Goal: Task Accomplishment & Management: Manage account settings

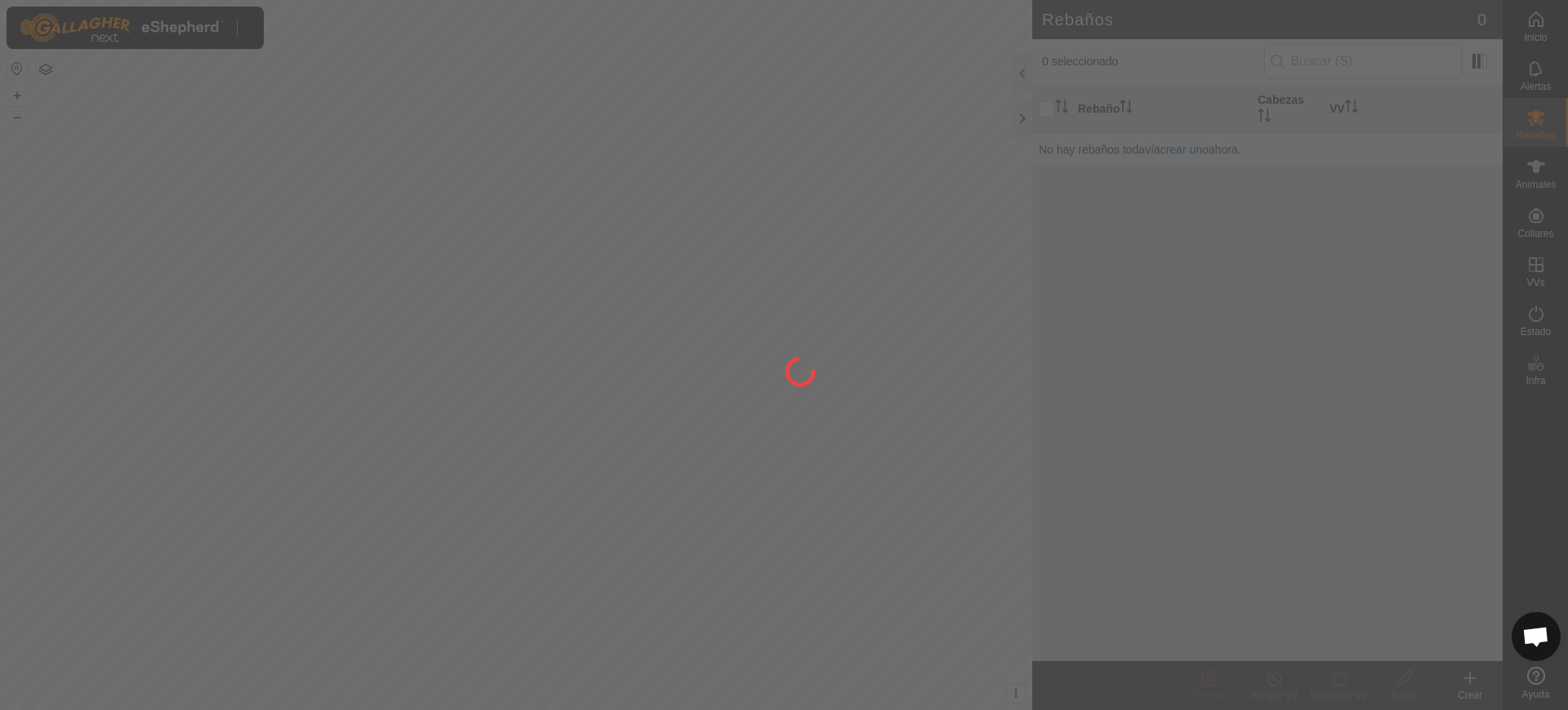
scroll to position [1301, 0]
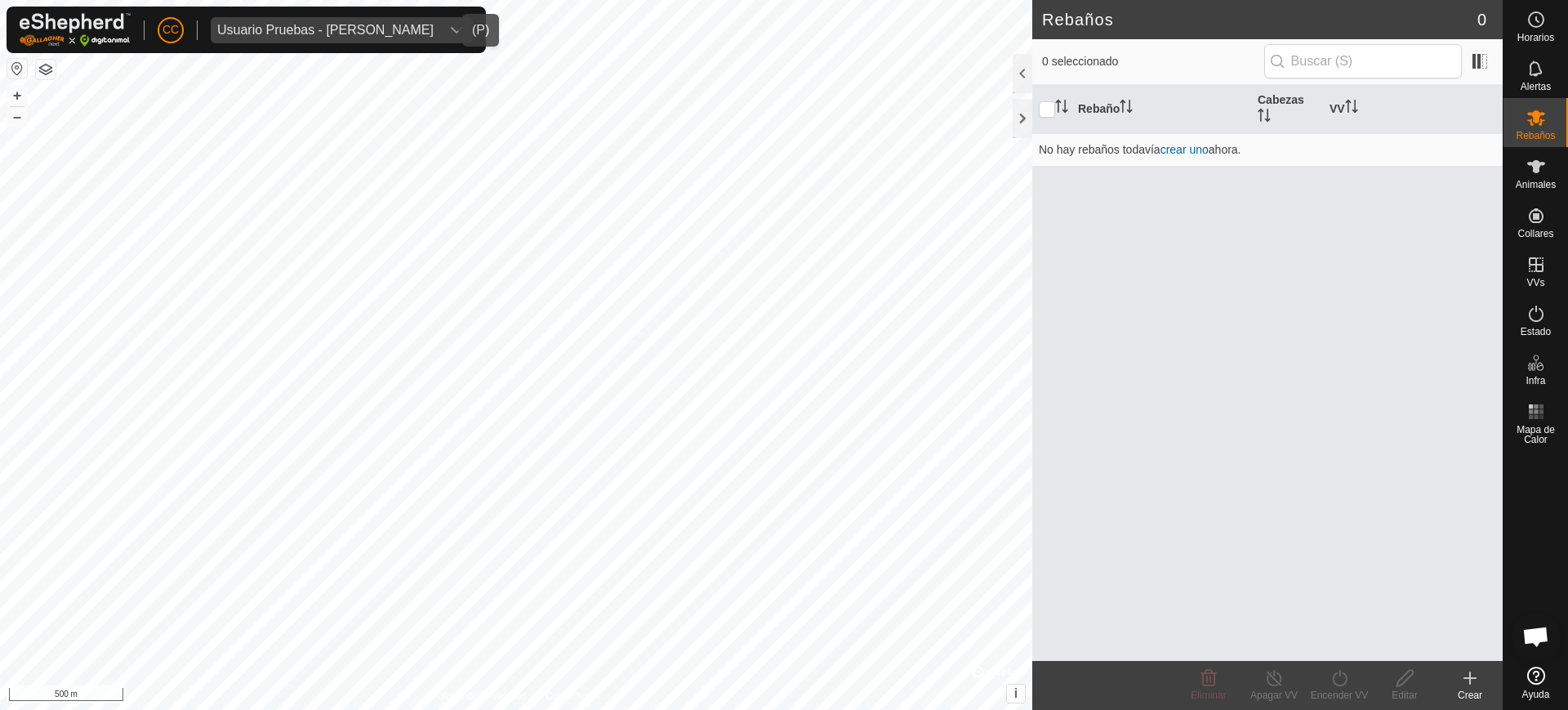
click at [319, 24] on div "Usuario Pruebas - [PERSON_NAME]" at bounding box center [325, 30] width 216 height 13
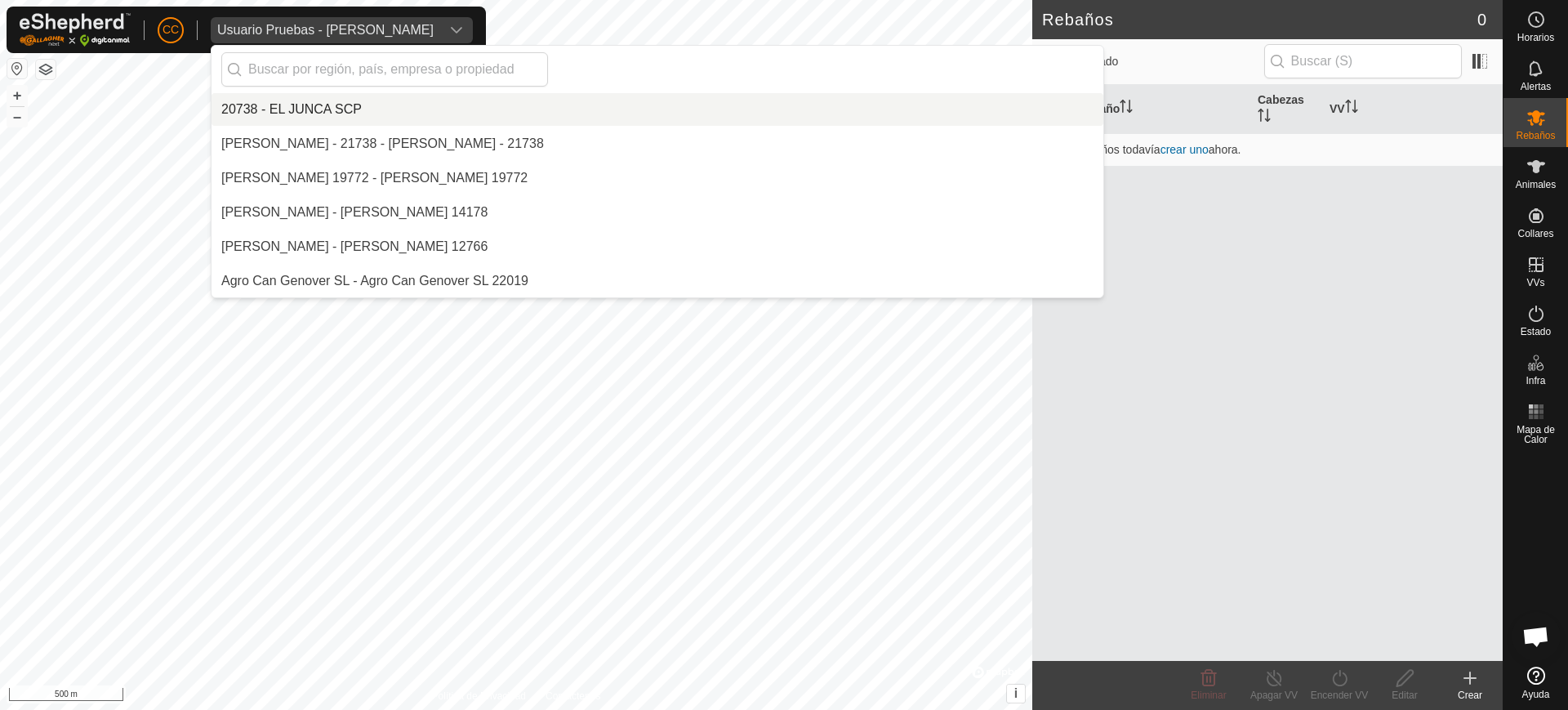
scroll to position [13548, 0]
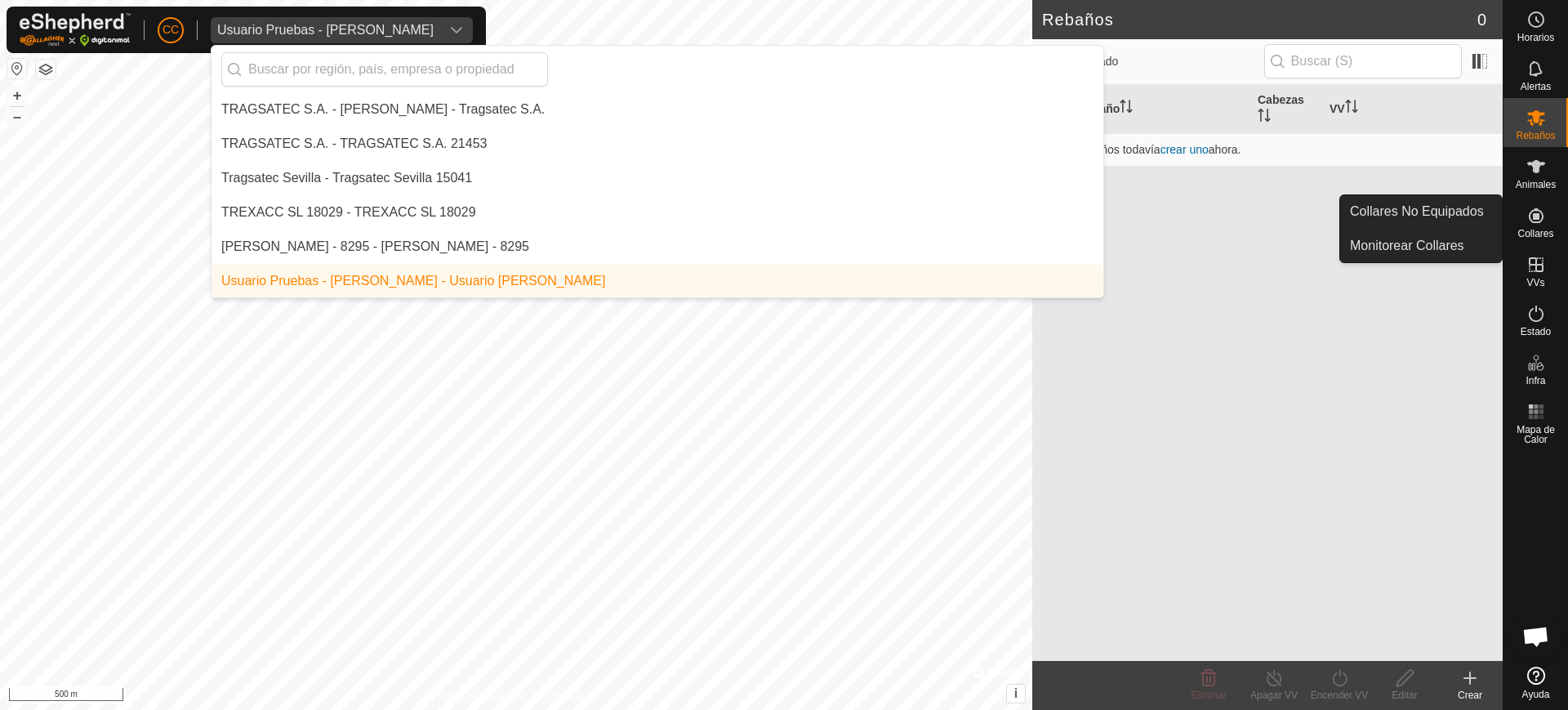
click at [1554, 226] on div "Collares" at bounding box center [1536, 220] width 65 height 49
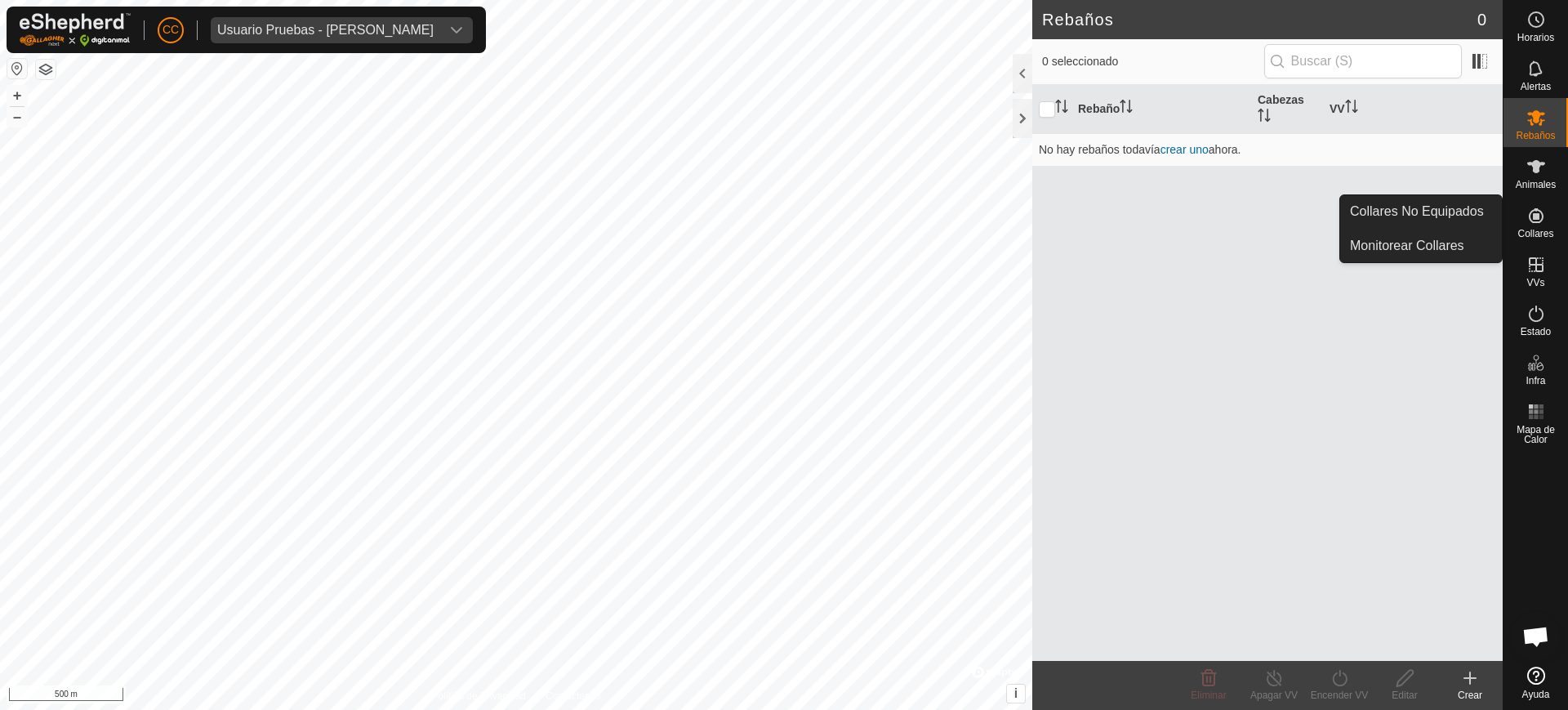
click at [1448, 203] on link "Collares No Equipados" at bounding box center [1421, 211] width 161 height 32
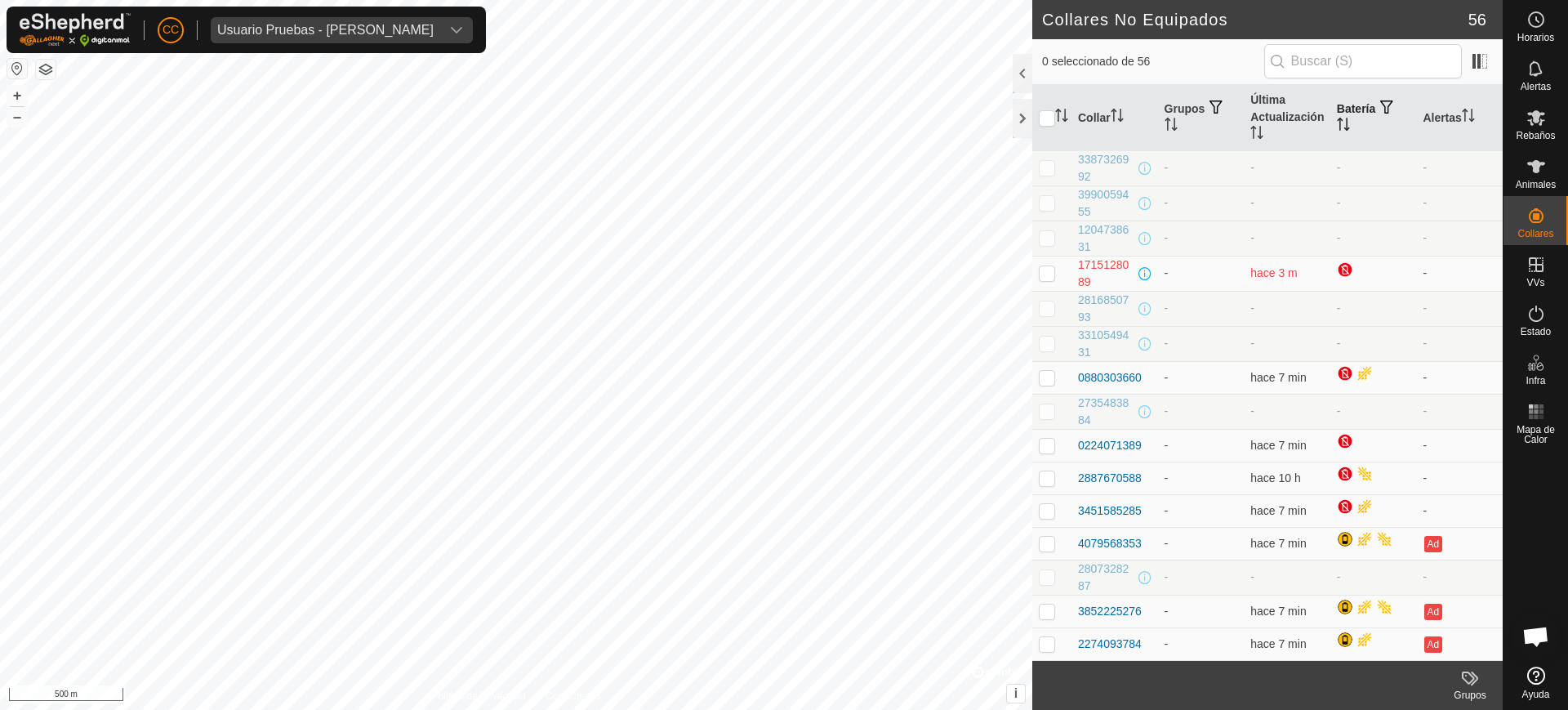
click at [1336, 114] on th "Batería" at bounding box center [1373, 117] width 86 height 66
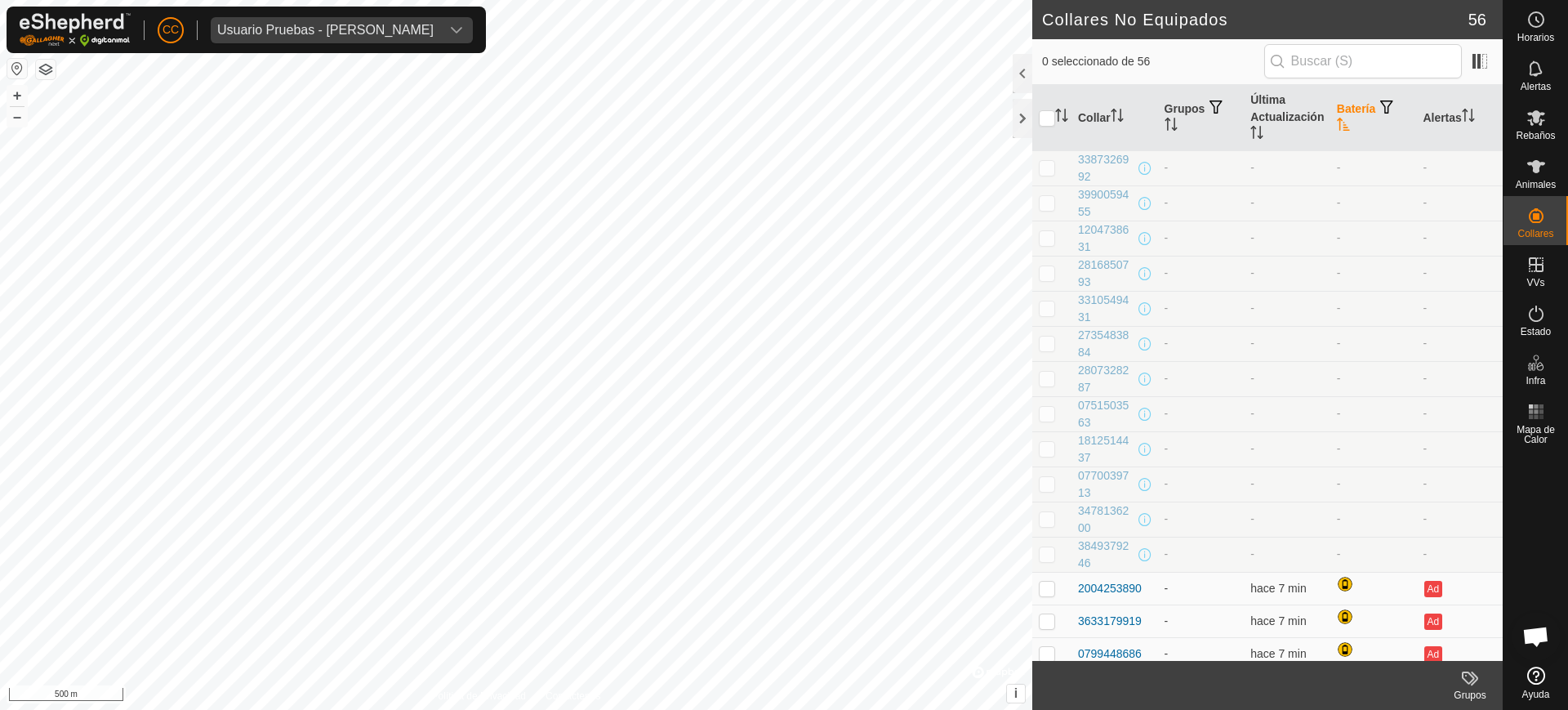
click at [1336, 114] on th "Batería" at bounding box center [1373, 117] width 86 height 66
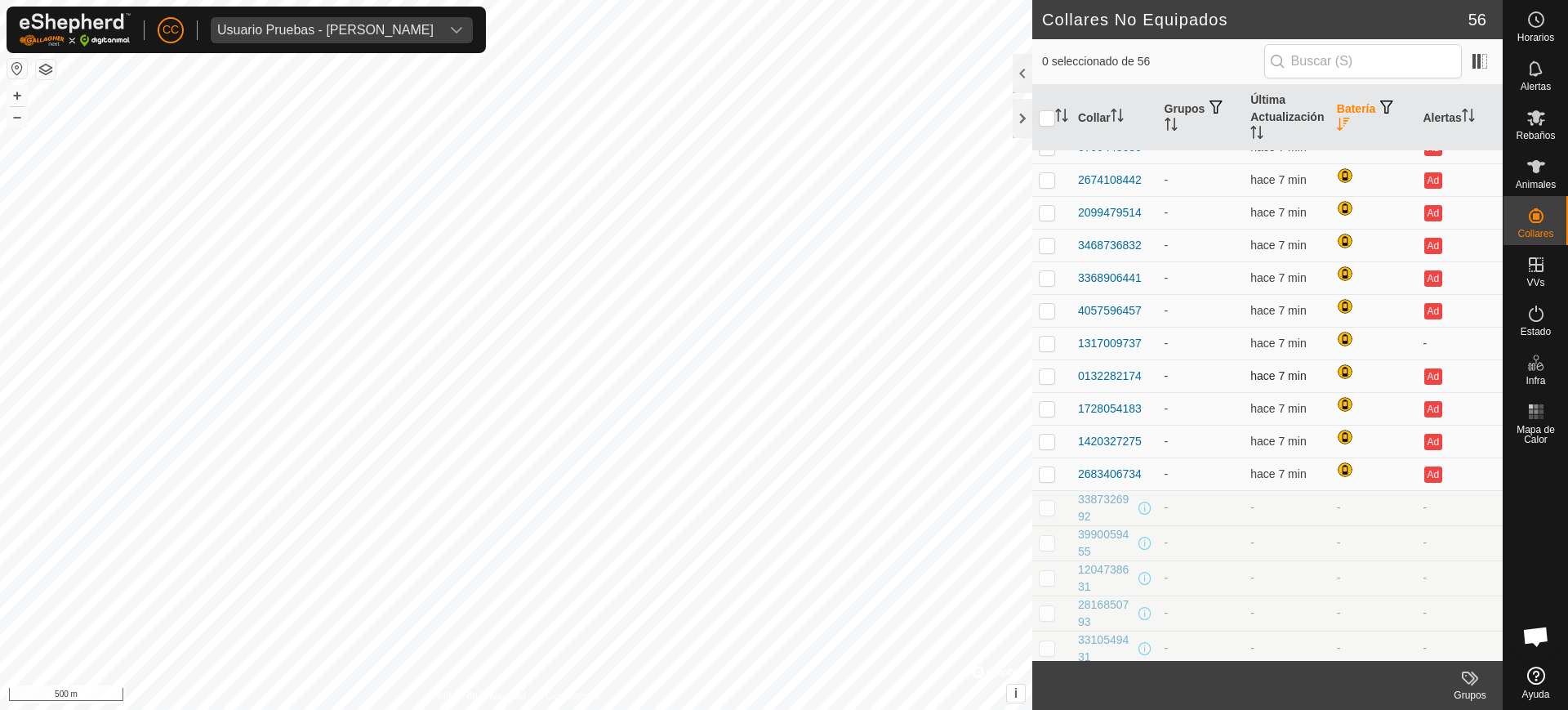
scroll to position [1147, 0]
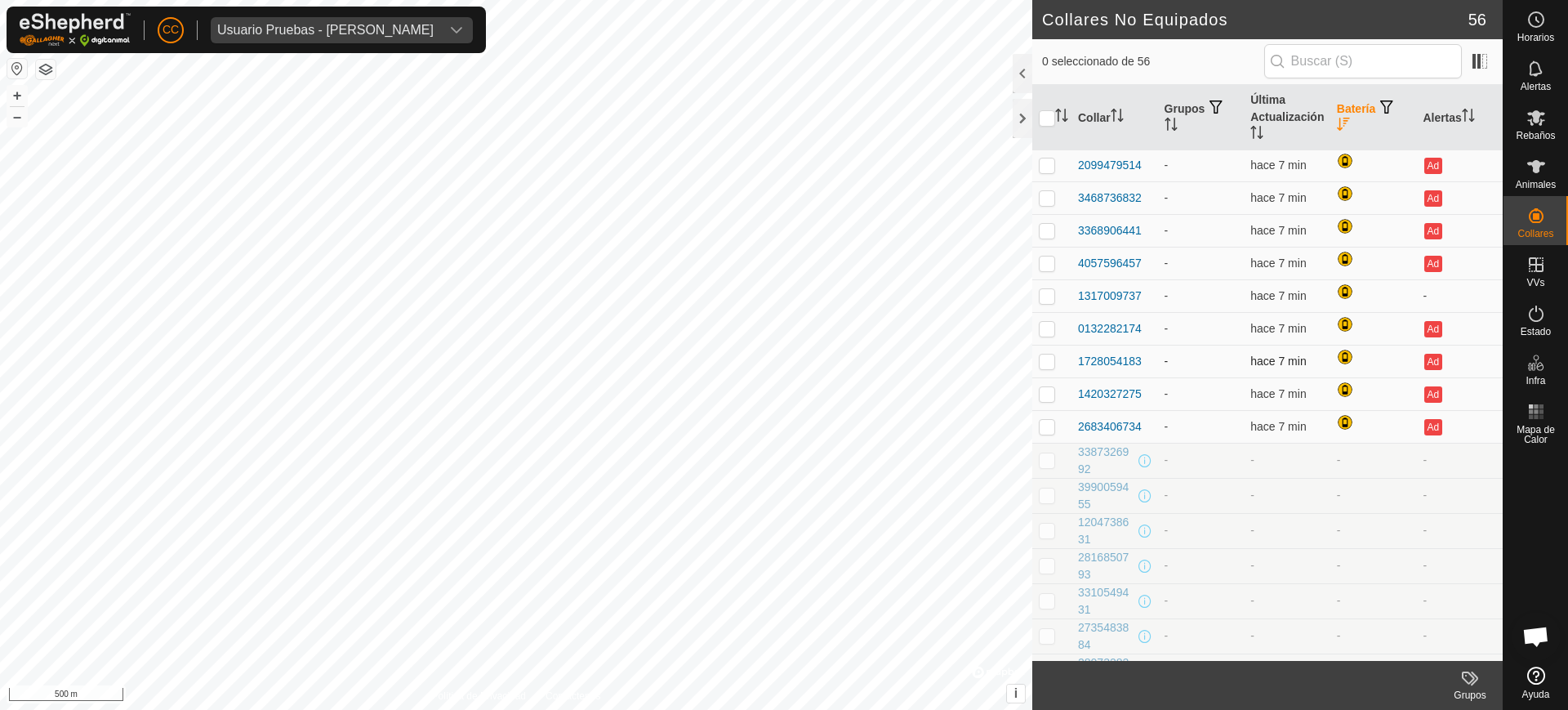
drag, startPoint x: 1078, startPoint y: 293, endPoint x: 1151, endPoint y: 356, distance: 96.4
copy tbody "1317009737 - hace 7 min - 0132282174 - hace 7 min Ad 1728054183"
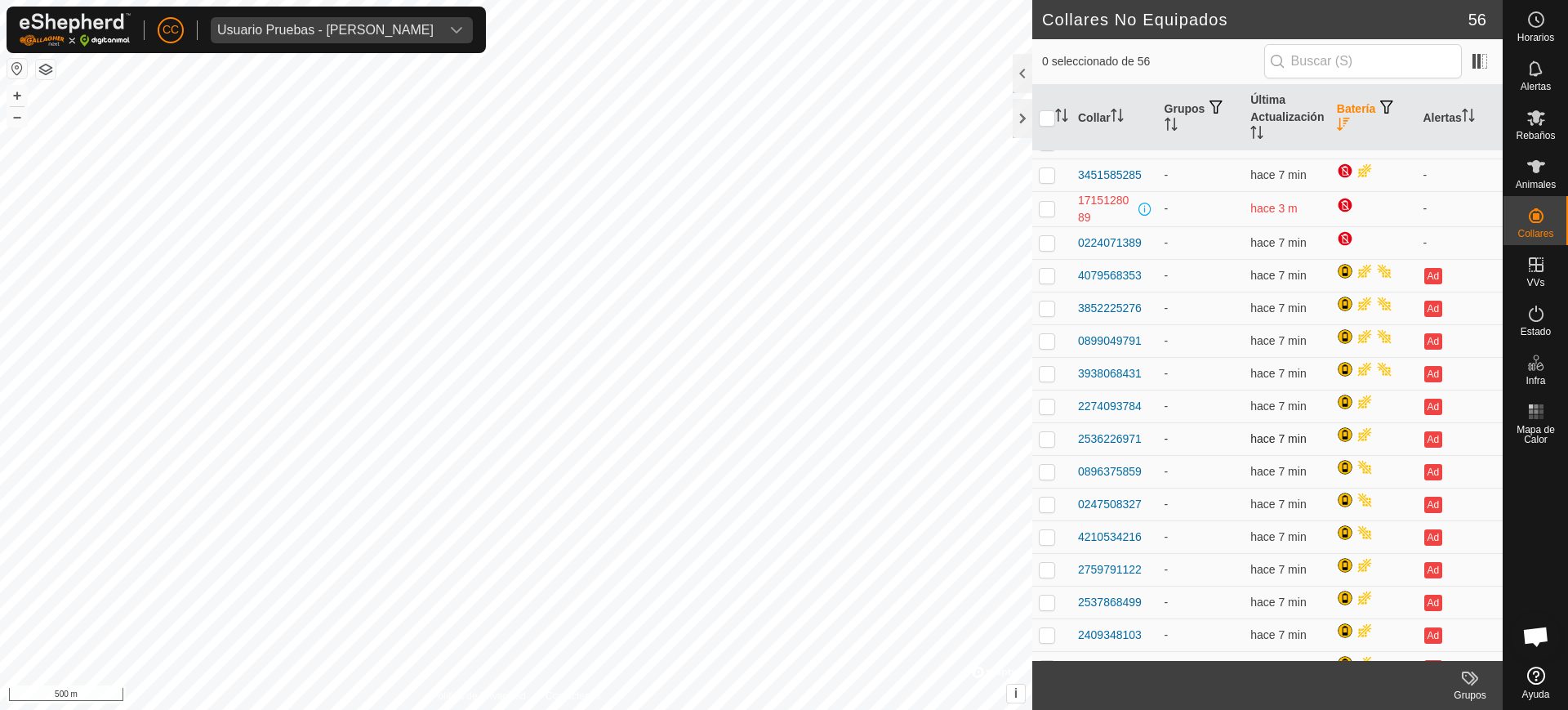
scroll to position [0, 0]
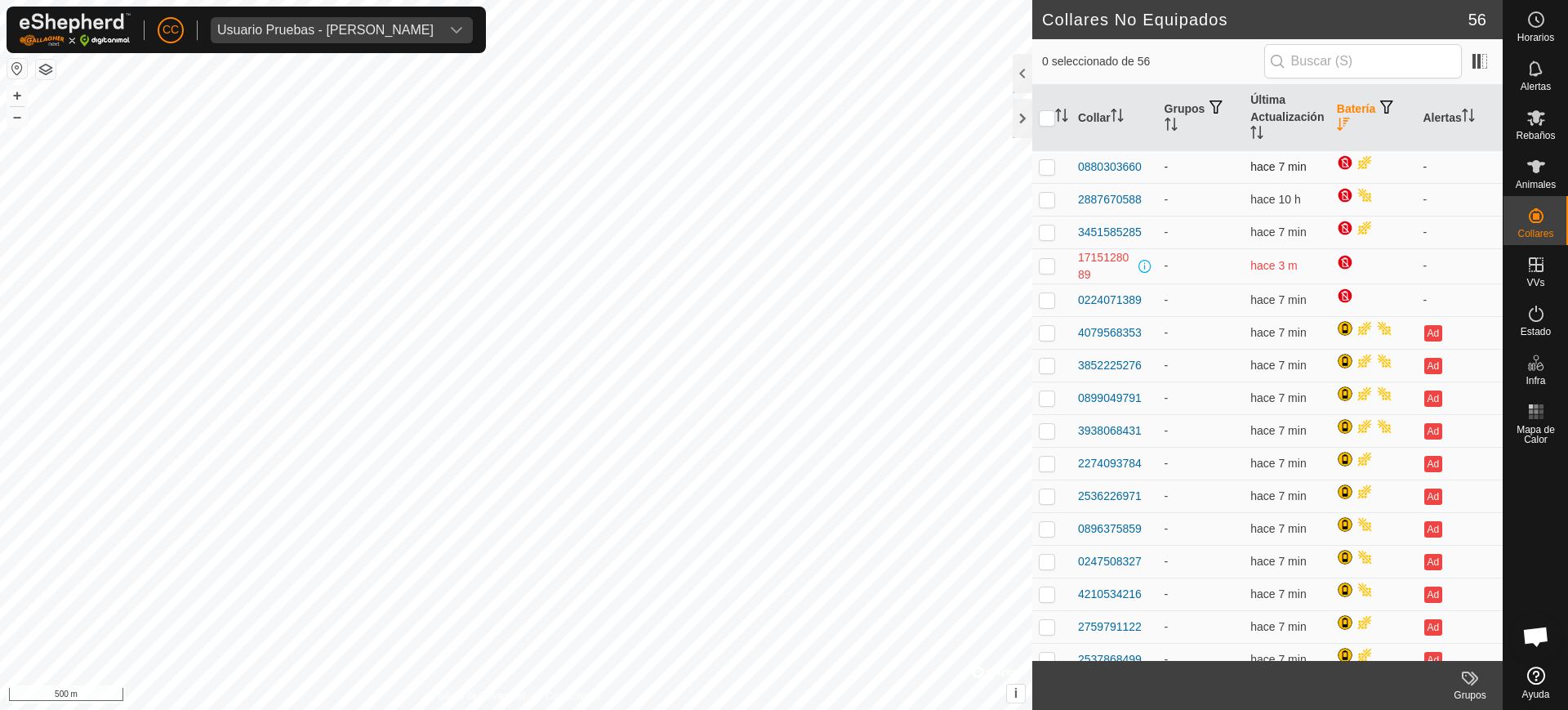
drag, startPoint x: 1077, startPoint y: 161, endPoint x: 1143, endPoint y: 165, distance: 66.1
click at [1143, 165] on td "0880303660" at bounding box center [1114, 167] width 86 height 32
copy div "0880303660"
click at [388, 27] on div "Usuario Pruebas - [PERSON_NAME]" at bounding box center [325, 30] width 216 height 13
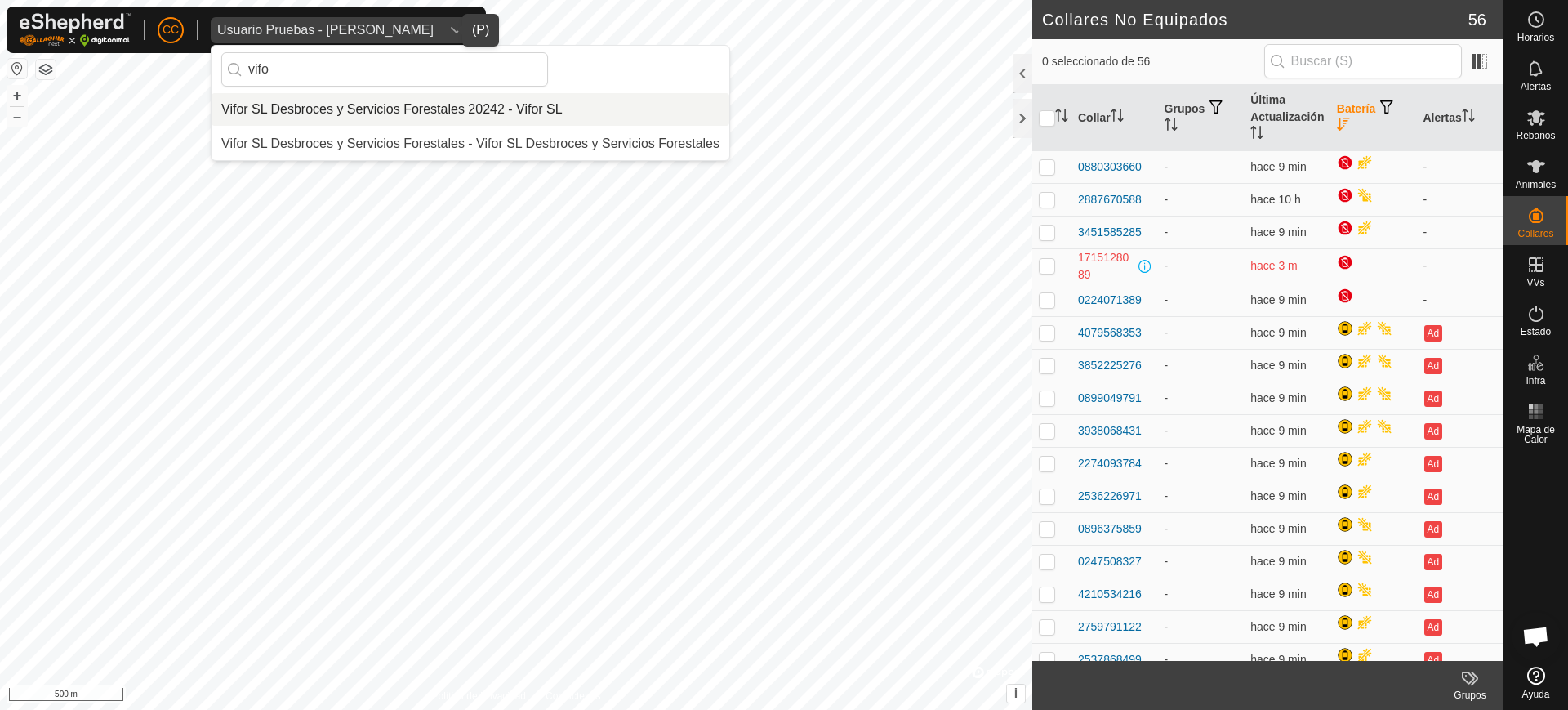
type input "vifo"
click at [384, 102] on li "Vifor SL Desbroces y Servicios Forestales 20242 - Vifor SL" at bounding box center [471, 109] width 518 height 32
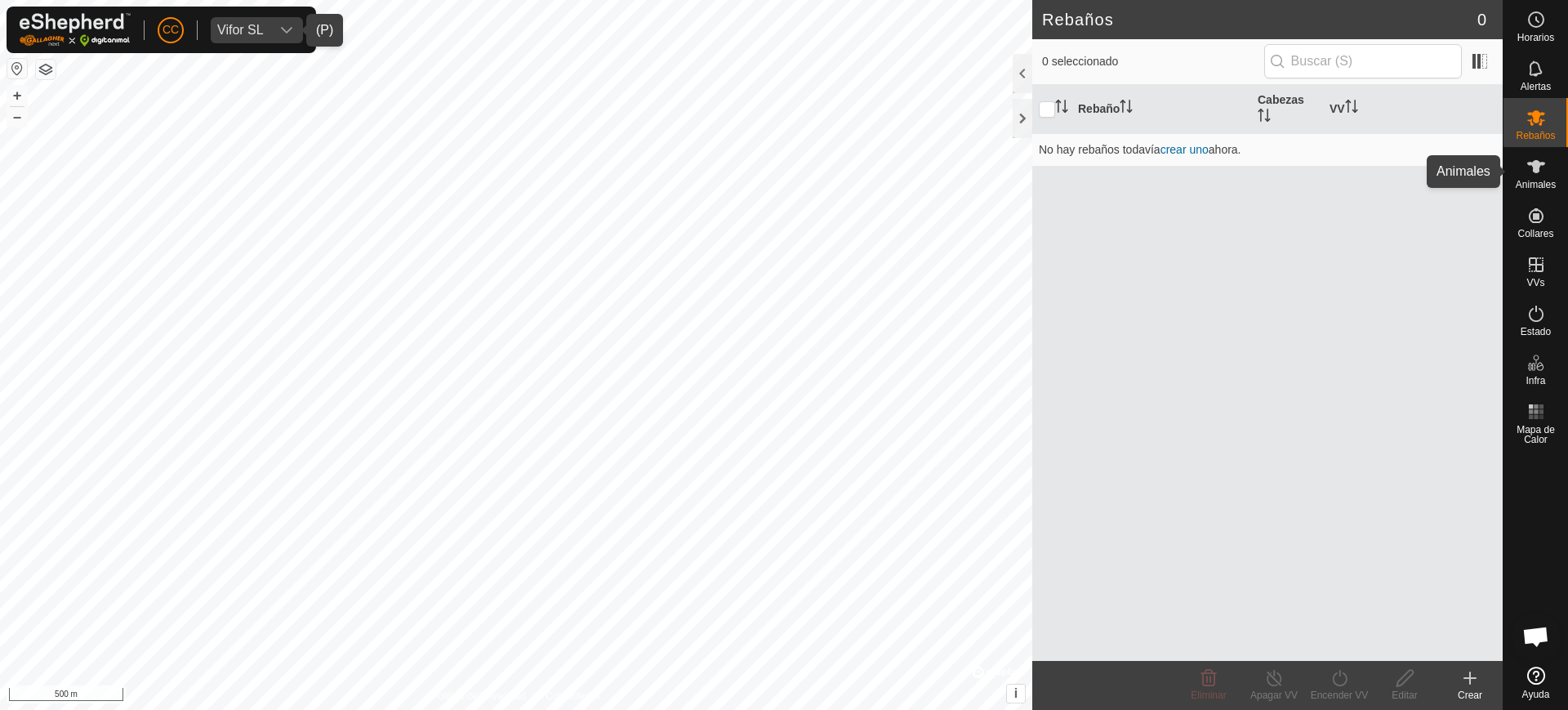
click at [1530, 184] on span "Animales" at bounding box center [1536, 184] width 40 height 9
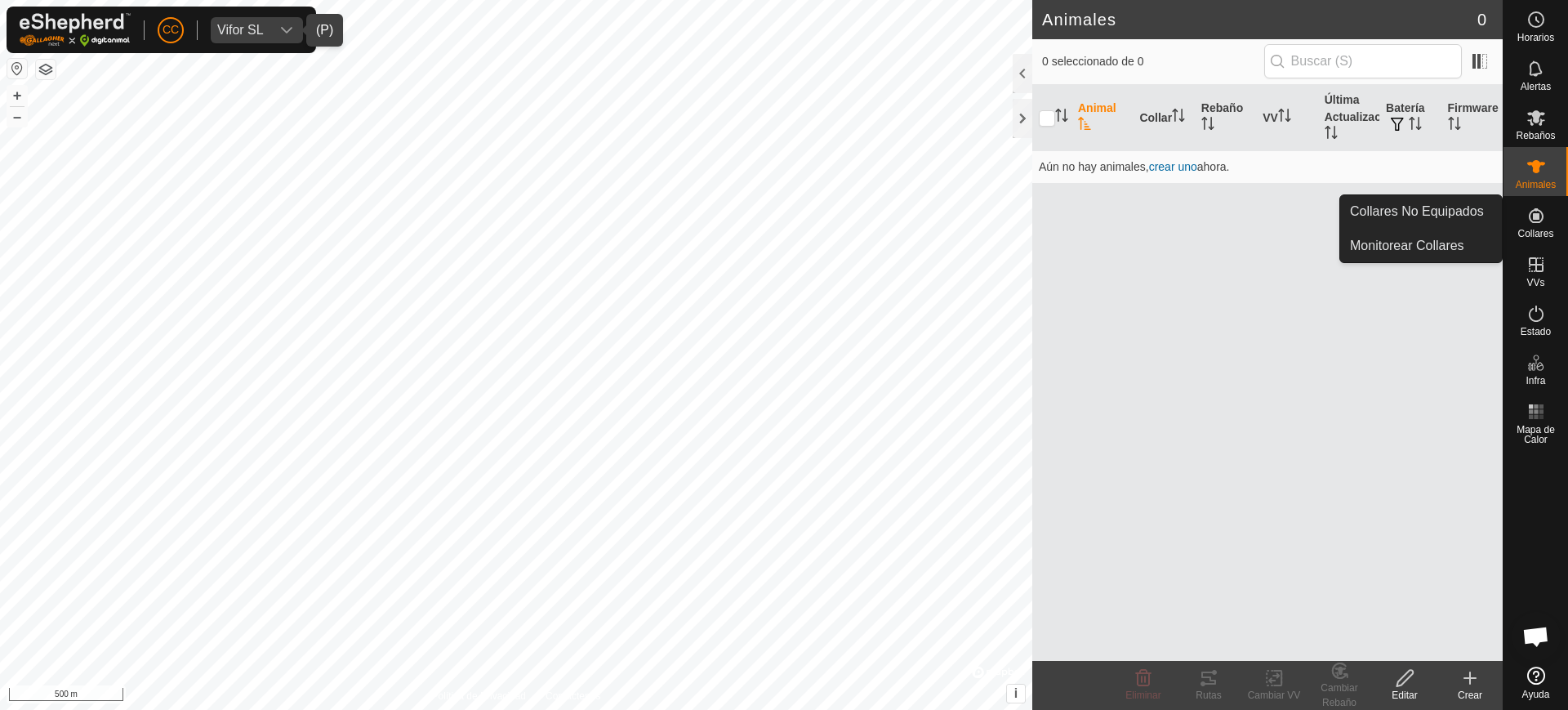
click at [1541, 211] on icon at bounding box center [1536, 215] width 15 height 15
click at [1494, 218] on link "Collares No Equipados" at bounding box center [1421, 211] width 161 height 32
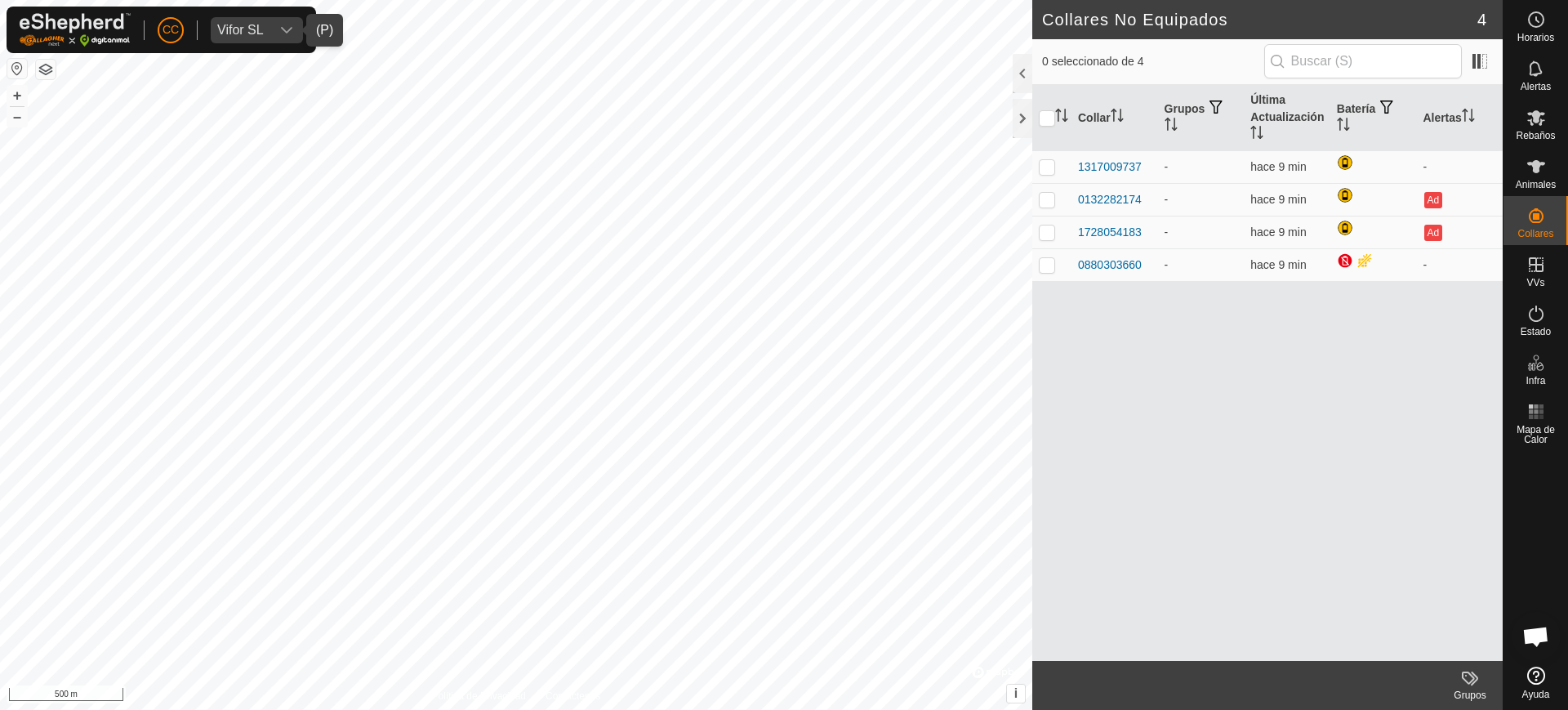
click at [243, 27] on div "Vifor SL" at bounding box center [240, 30] width 46 height 13
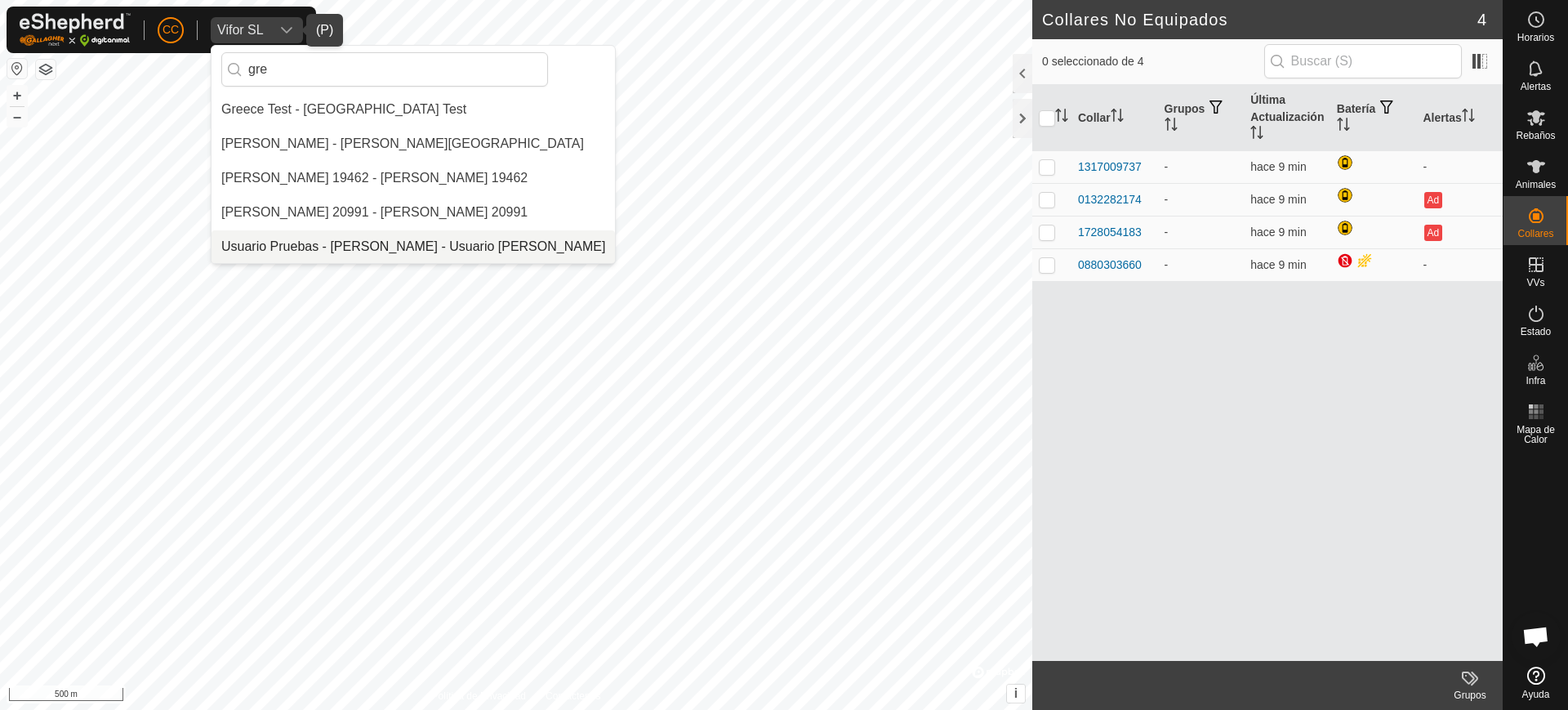
type input "gre"
click at [342, 238] on li "Usuario Pruebas - [PERSON_NAME] - Usuario [PERSON_NAME]" at bounding box center [414, 247] width 403 height 32
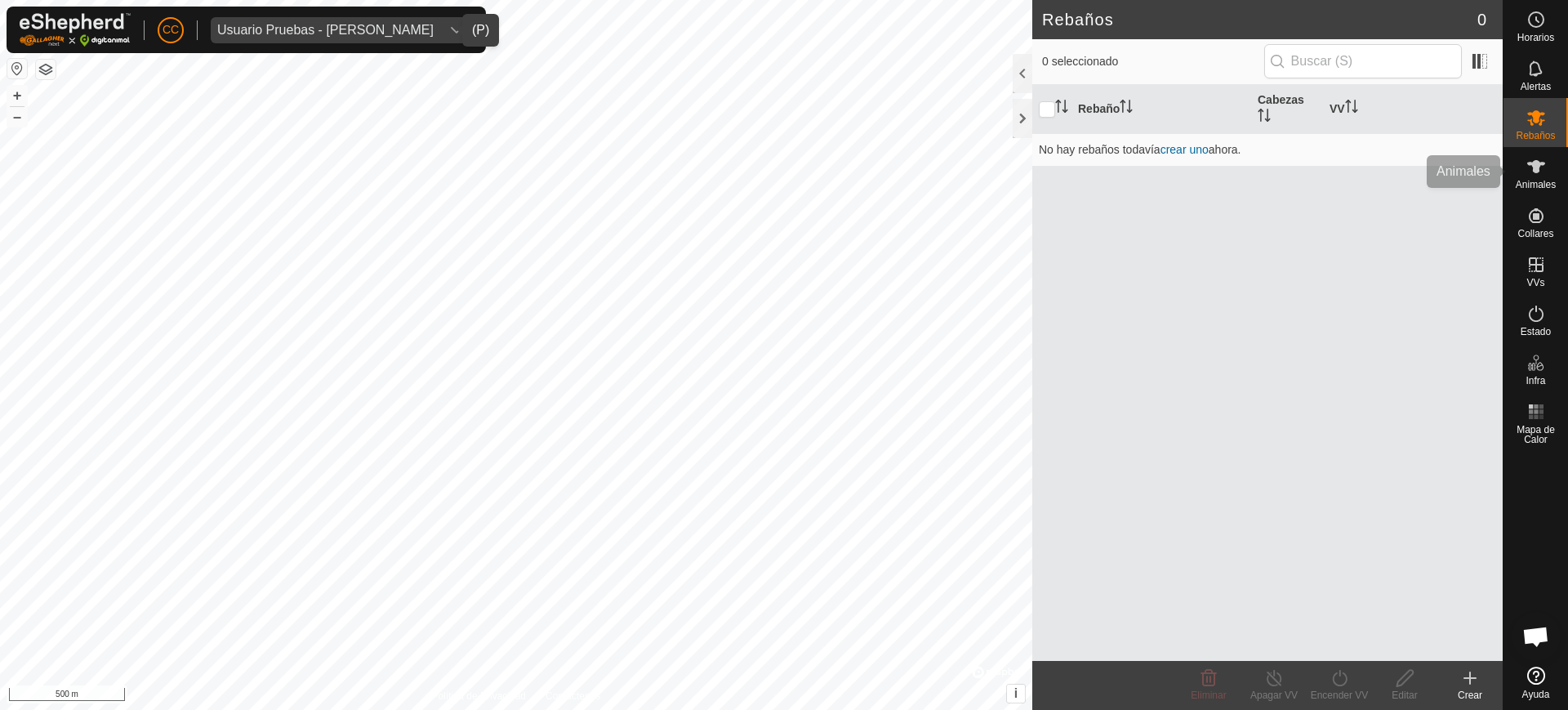
click at [1547, 158] on es-animals-svg-icon at bounding box center [1536, 167] width 29 height 26
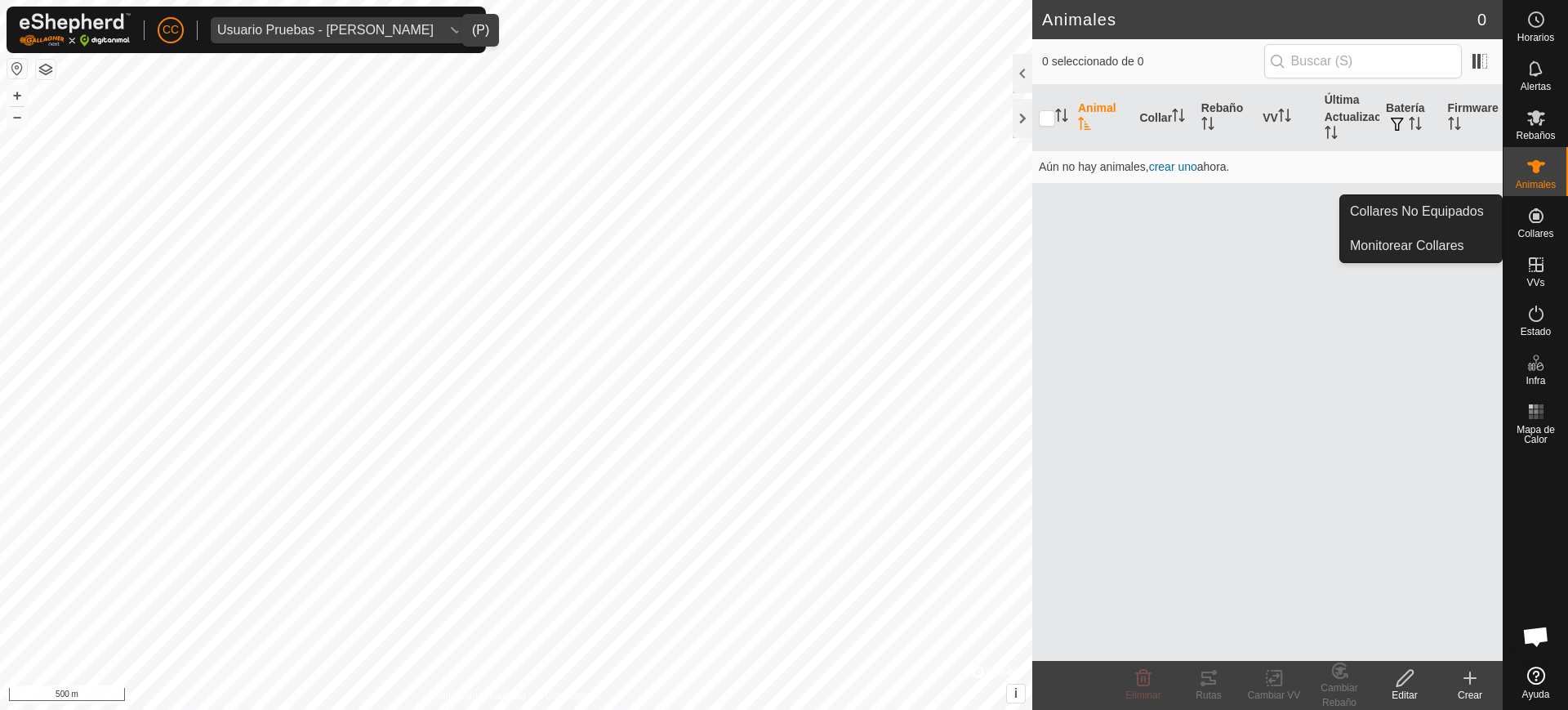
click at [1536, 223] on icon at bounding box center [1536, 215] width 20 height 20
click at [1491, 208] on link "Collares No Equipados" at bounding box center [1421, 211] width 161 height 32
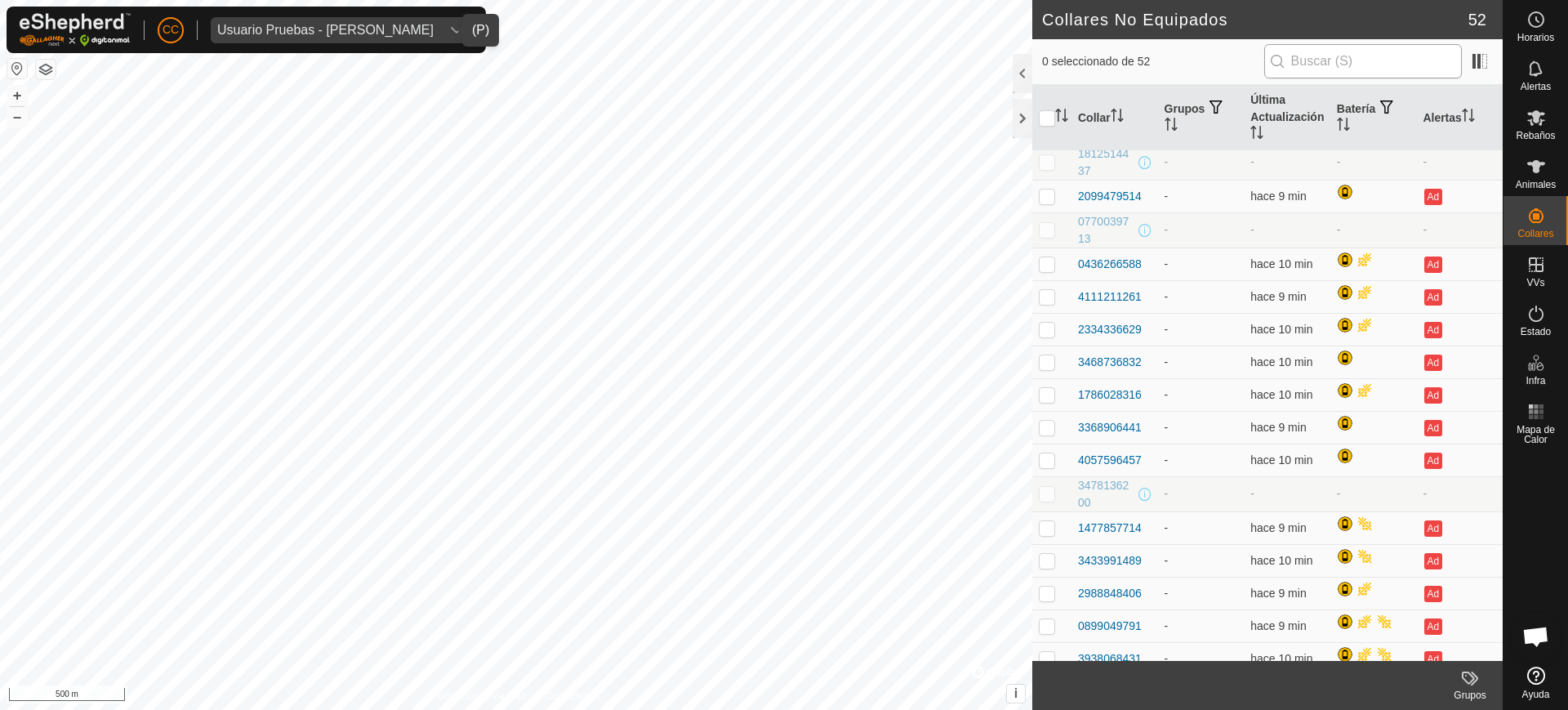
scroll to position [813, 0]
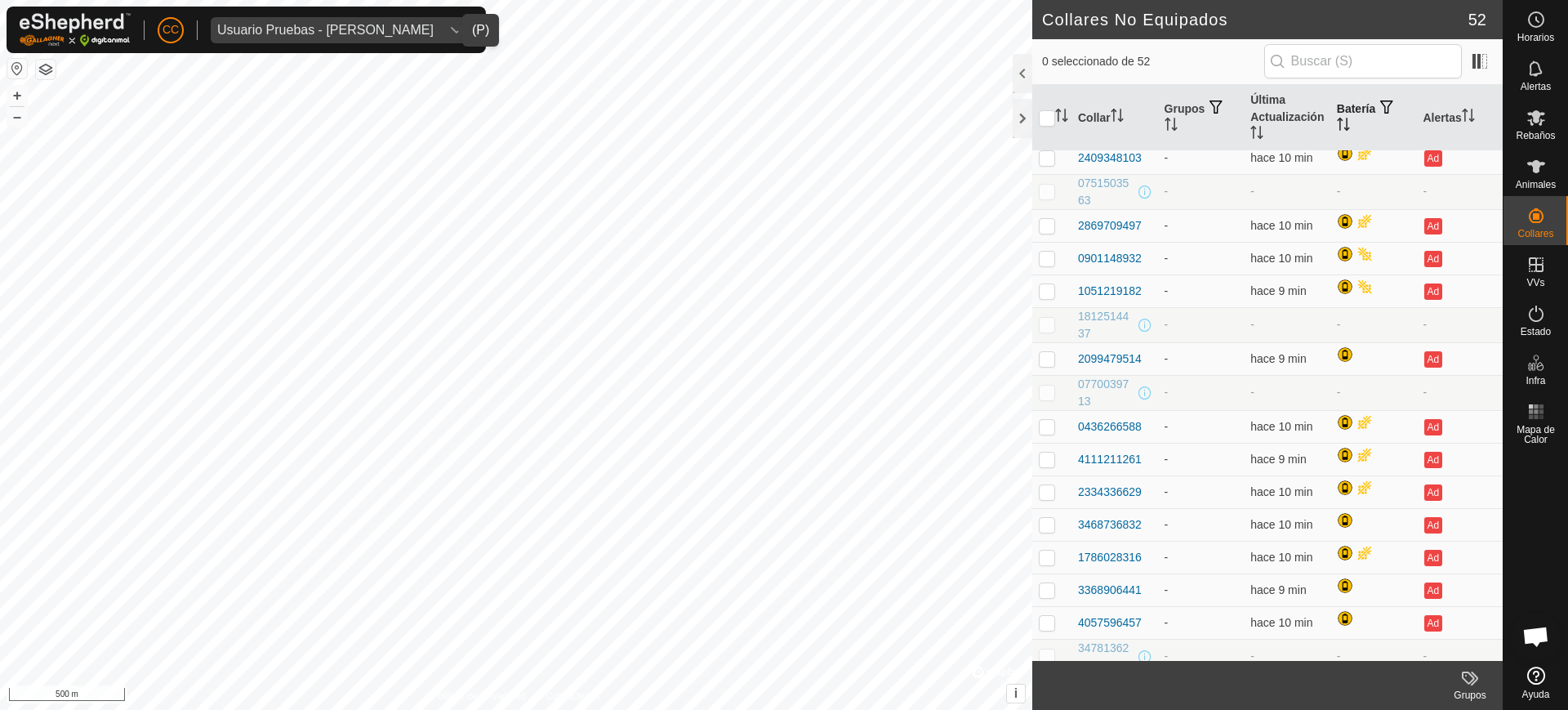
click at [1330, 109] on th "Batería" at bounding box center [1373, 117] width 86 height 66
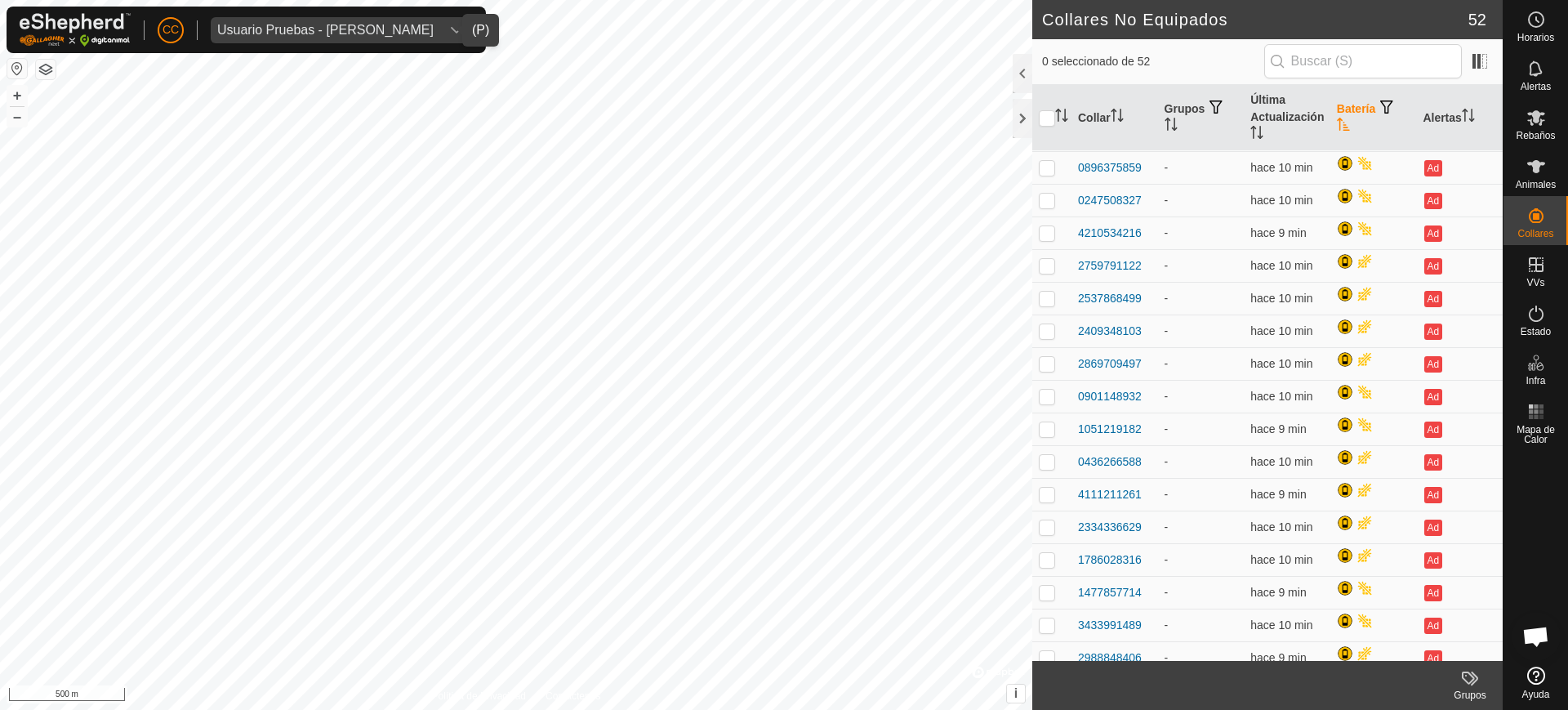
scroll to position [0, 0]
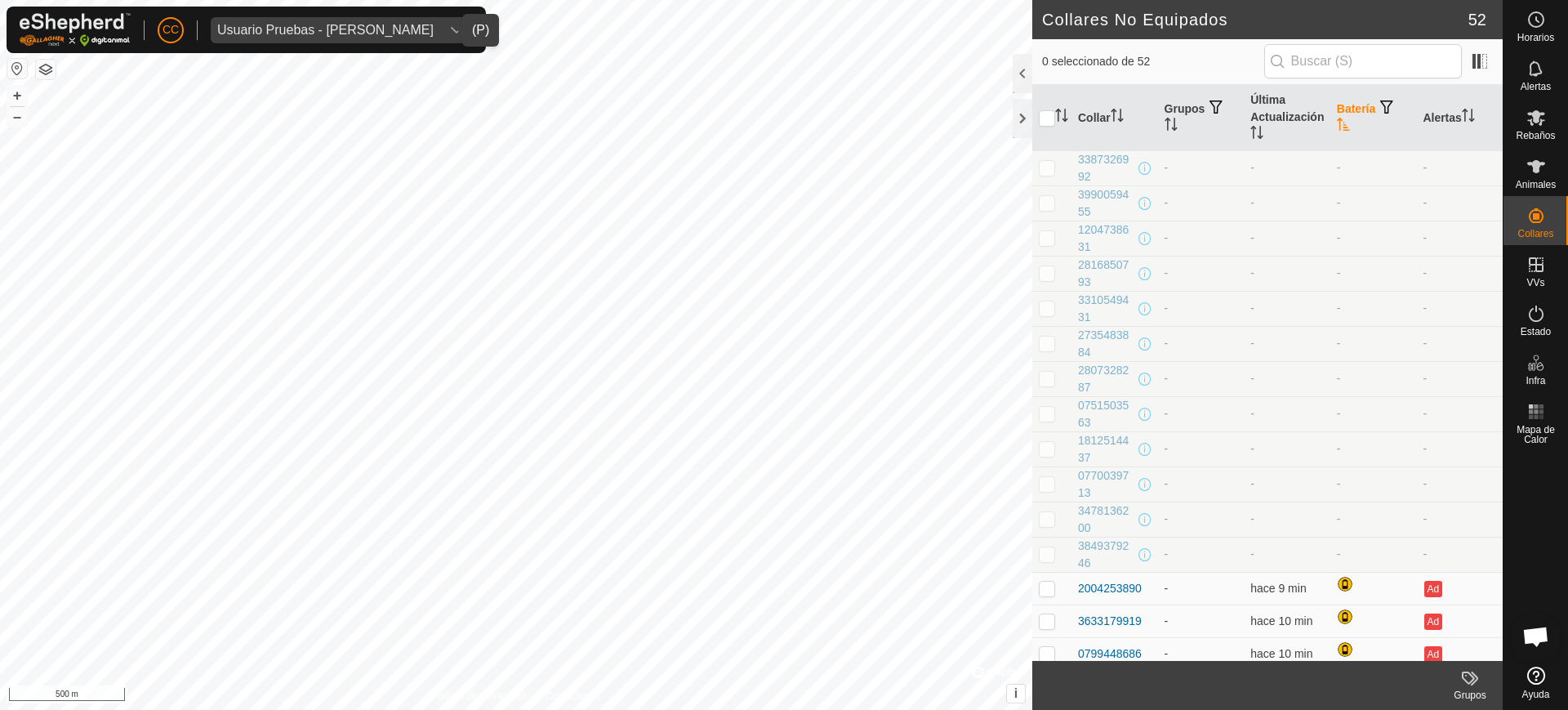
click at [1330, 111] on th "Batería" at bounding box center [1373, 117] width 86 height 66
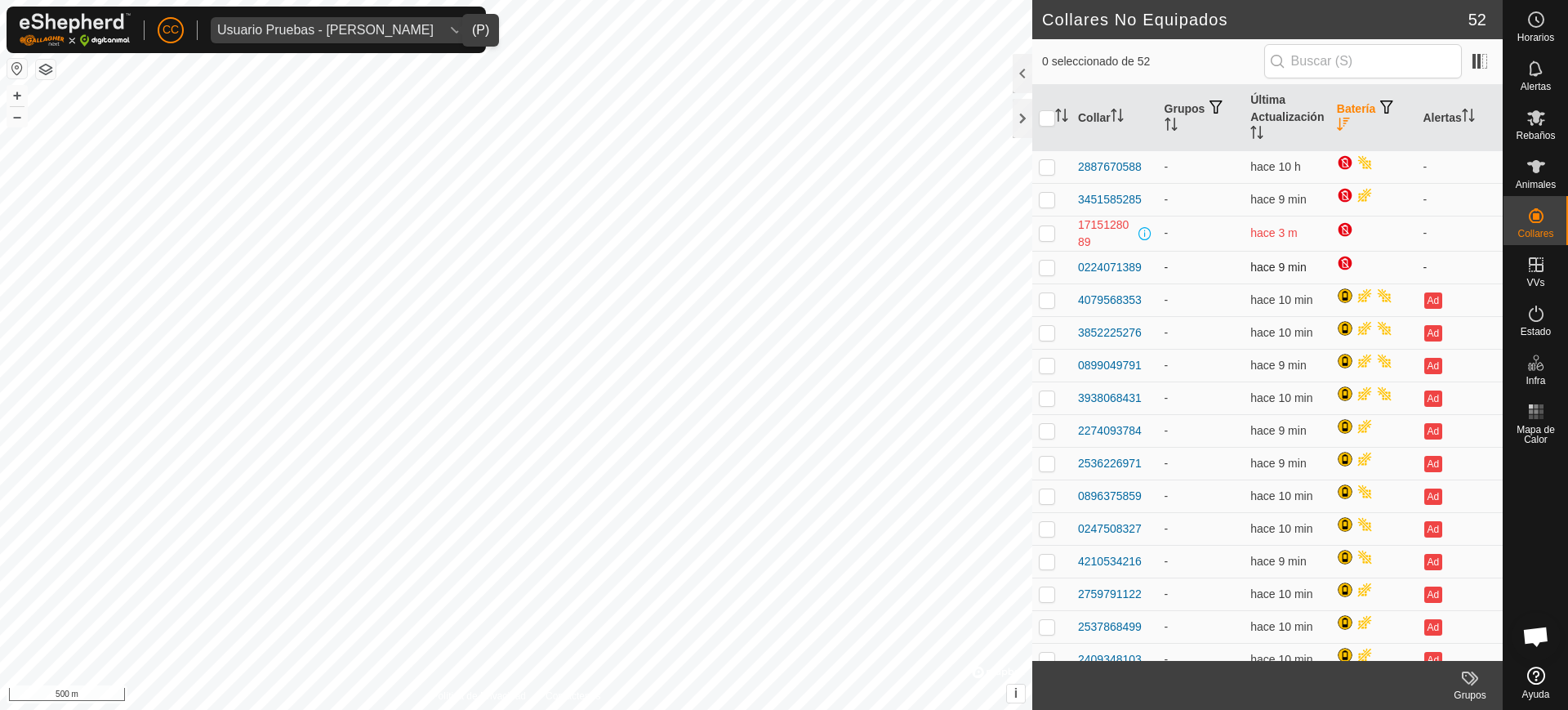
drag, startPoint x: 1142, startPoint y: 262, endPoint x: 1040, endPoint y: 253, distance: 102.4
click at [1042, 253] on tr "0224071389 - hace 9 min -" at bounding box center [1267, 267] width 471 height 32
copy div "0224071389"
click at [249, 21] on span "Usuario Pruebas - [PERSON_NAME]" at bounding box center [326, 30] width 230 height 26
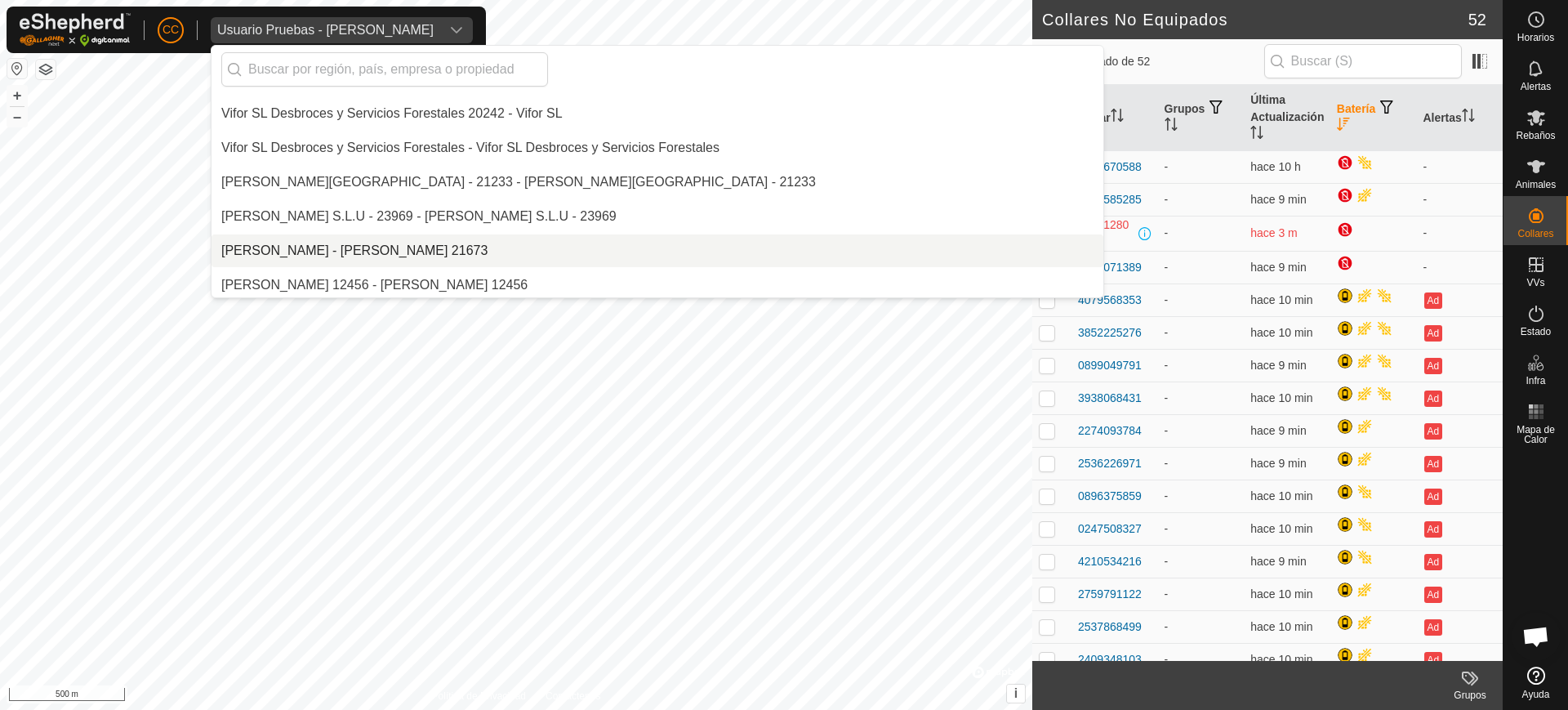
scroll to position [13956, 0]
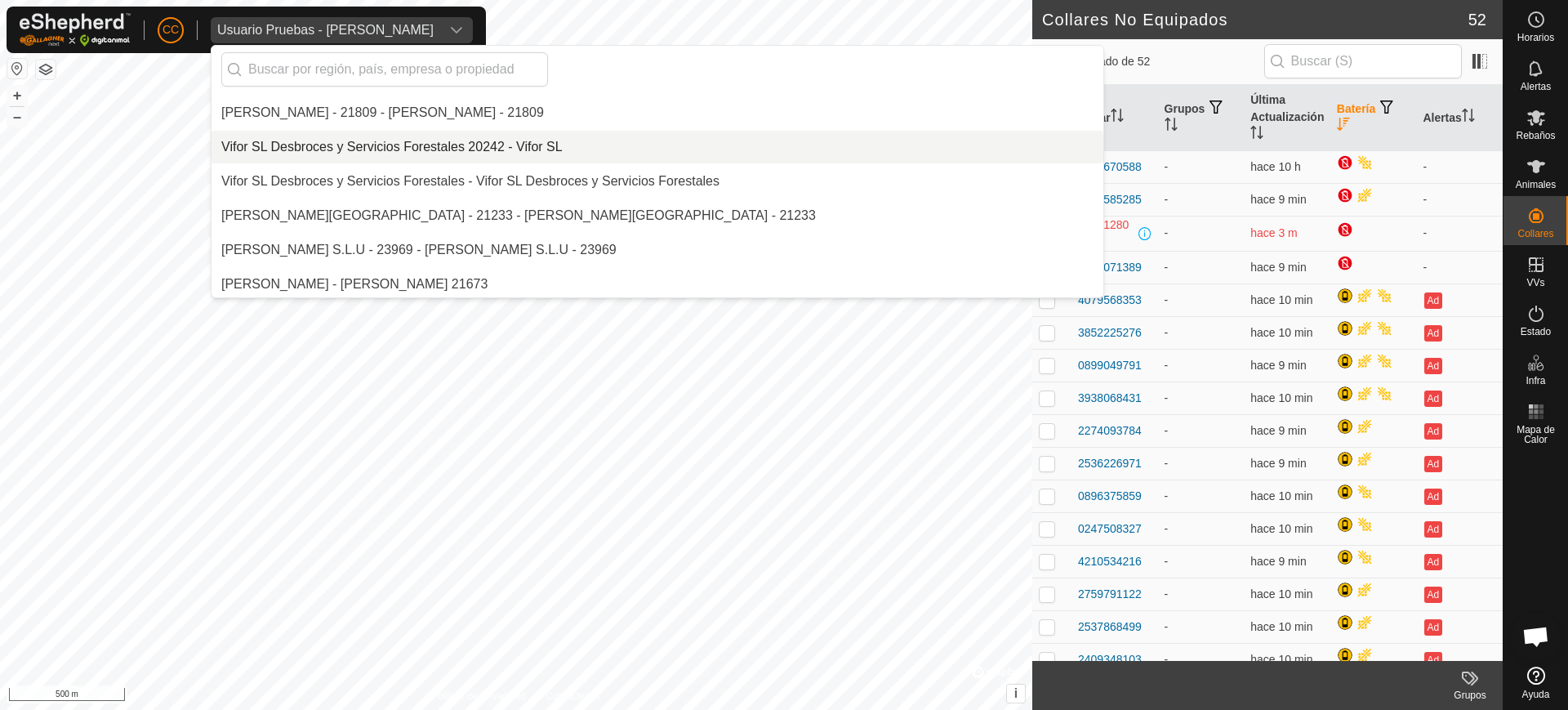
drag, startPoint x: 335, startPoint y: 176, endPoint x: 343, endPoint y: 155, distance: 22.5
click at [343, 155] on li "Vifor SL Desbroces y Servicios Forestales 20242 - Vifor SL" at bounding box center [658, 147] width 892 height 32
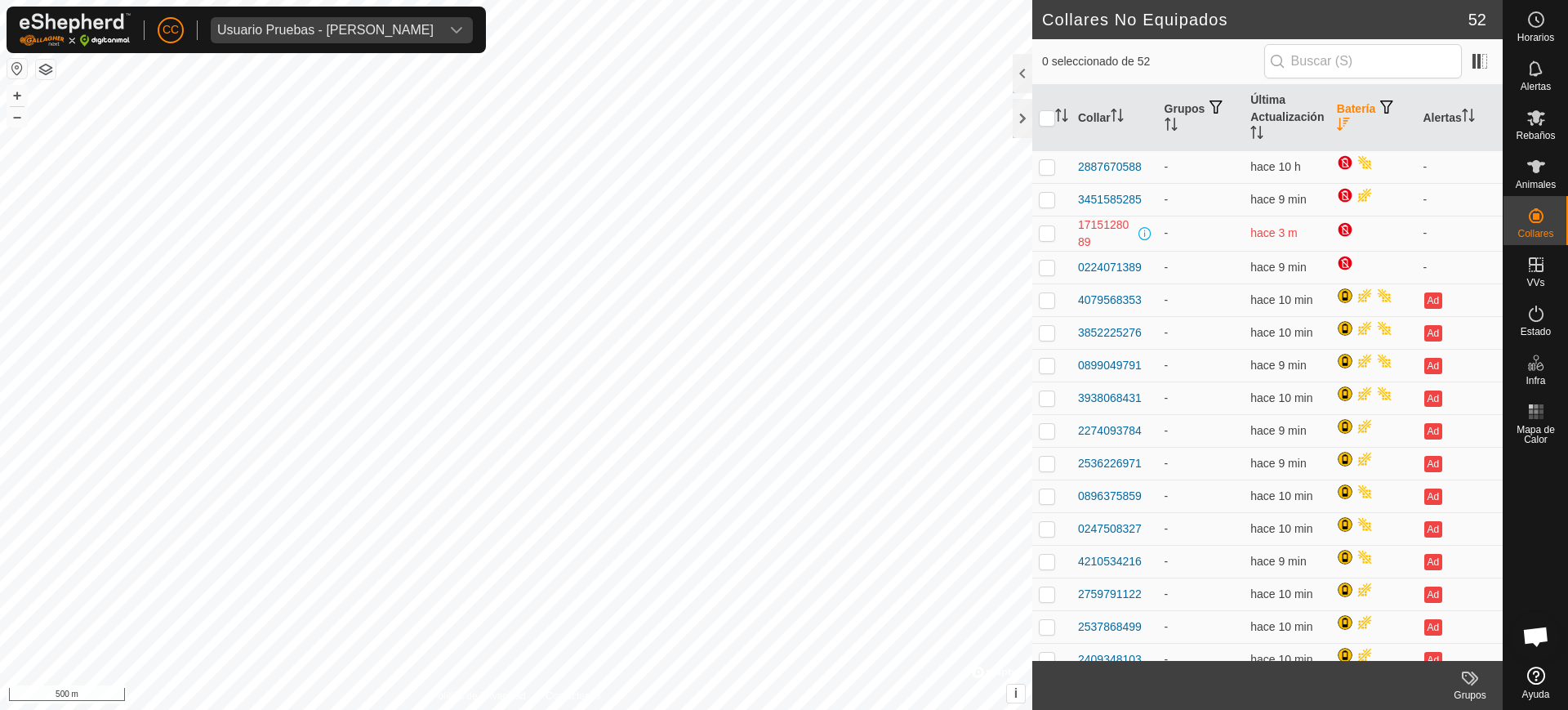
scroll to position [13720, 0]
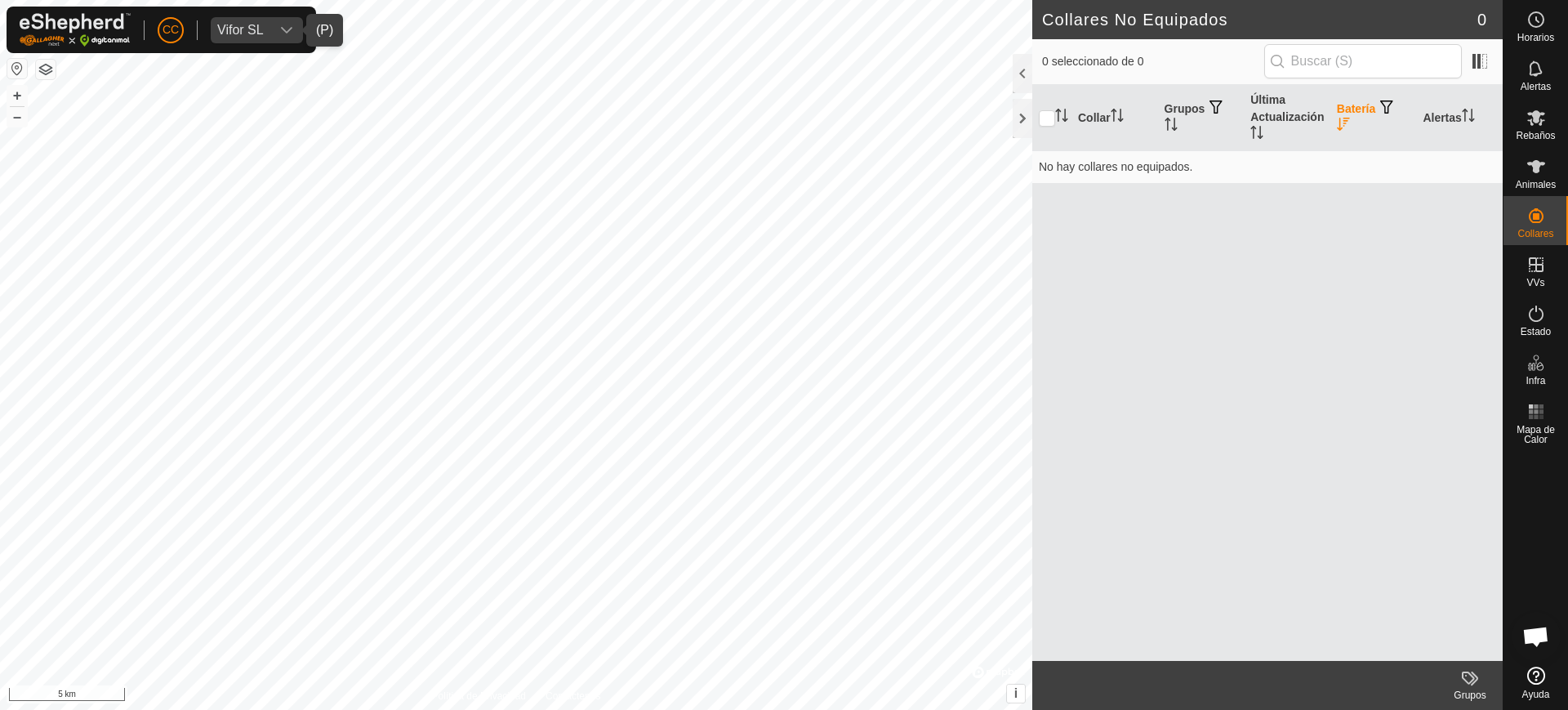
click at [1544, 208] on div "CC Vifor SL Horarios Alertas Rebaños Animales Collares VVs Estado Infra Mapa de…" at bounding box center [784, 355] width 1568 height 710
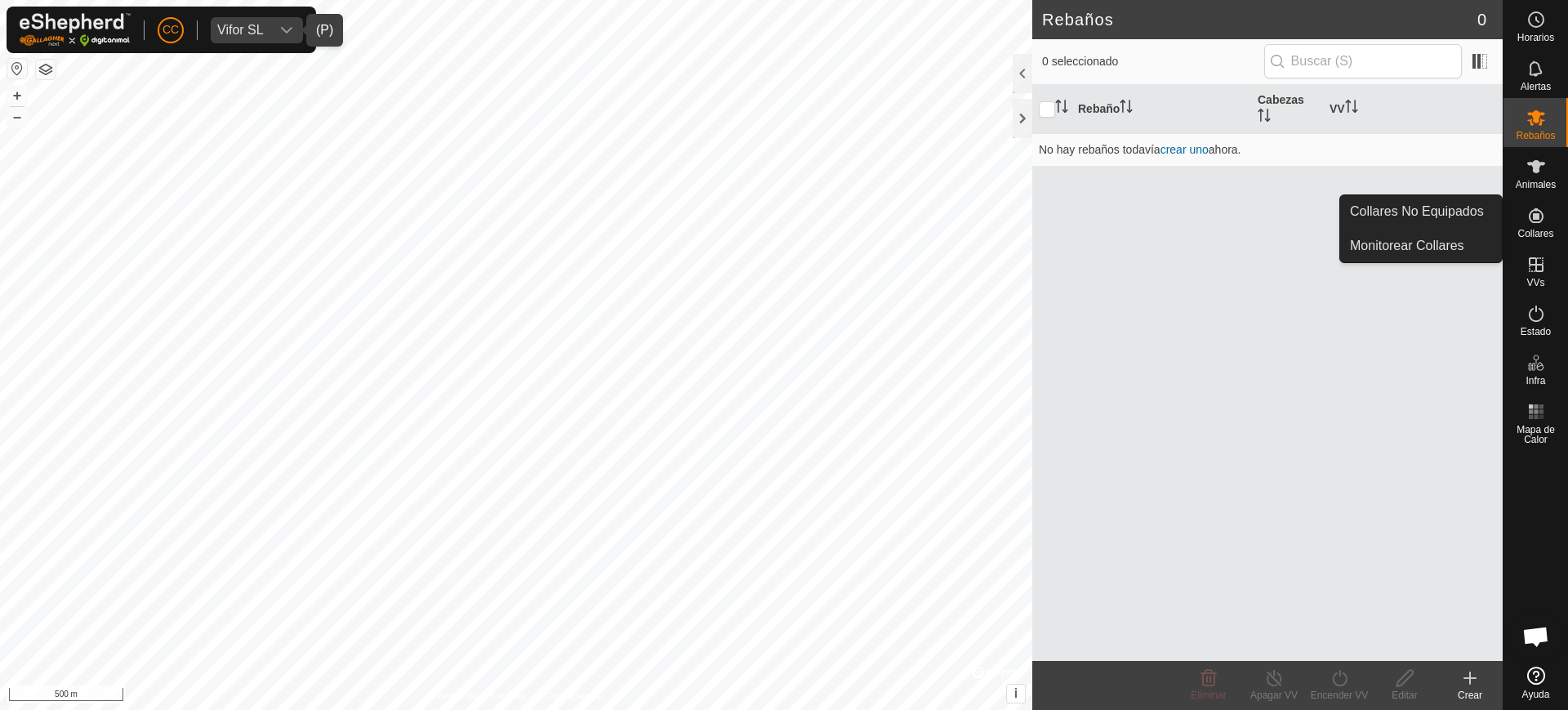
click at [1537, 224] on icon at bounding box center [1536, 215] width 20 height 20
click at [1465, 214] on link "Collares No Equipados" at bounding box center [1421, 211] width 161 height 32
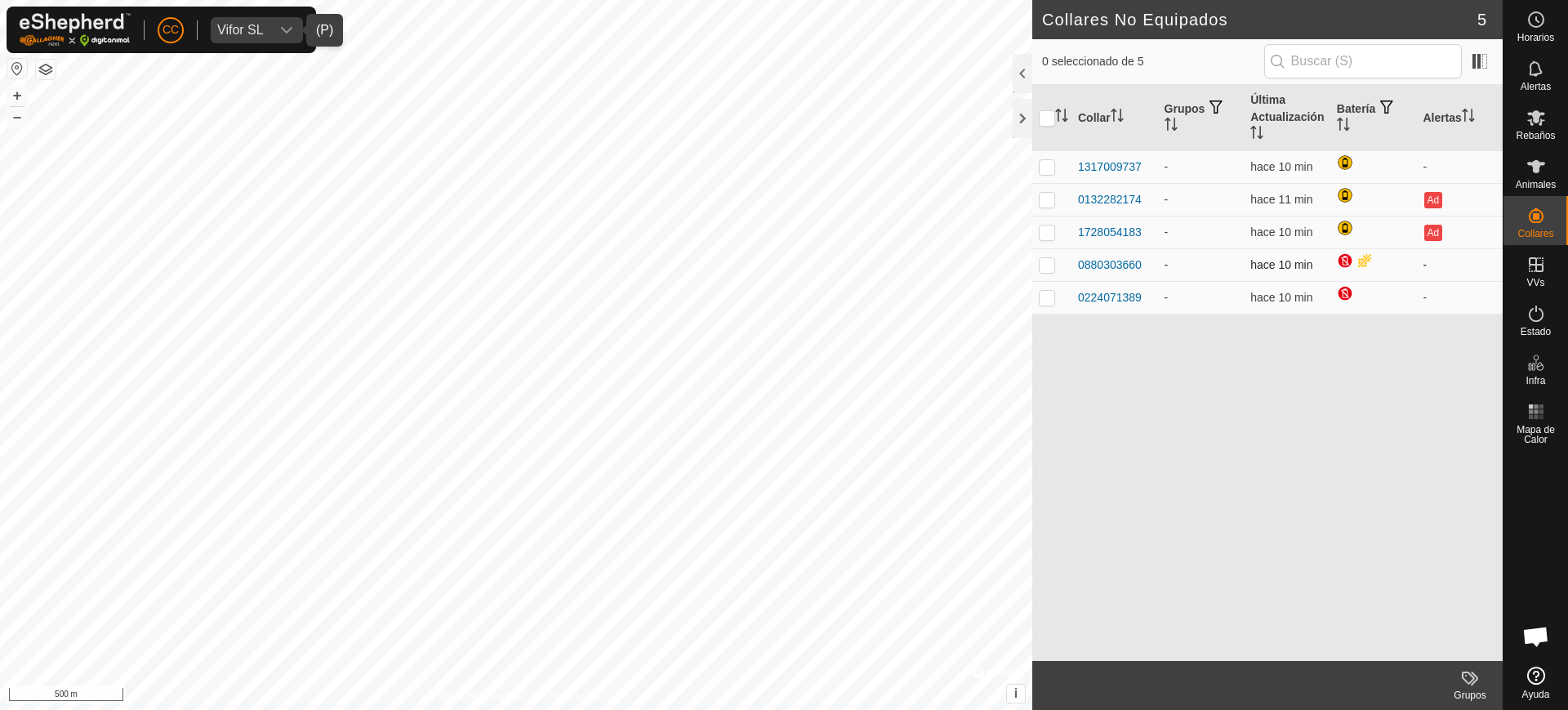
drag, startPoint x: 1148, startPoint y: 262, endPoint x: 1072, endPoint y: 262, distance: 76.0
click at [1072, 262] on td "0880303660" at bounding box center [1114, 265] width 86 height 32
copy div "0880303660"
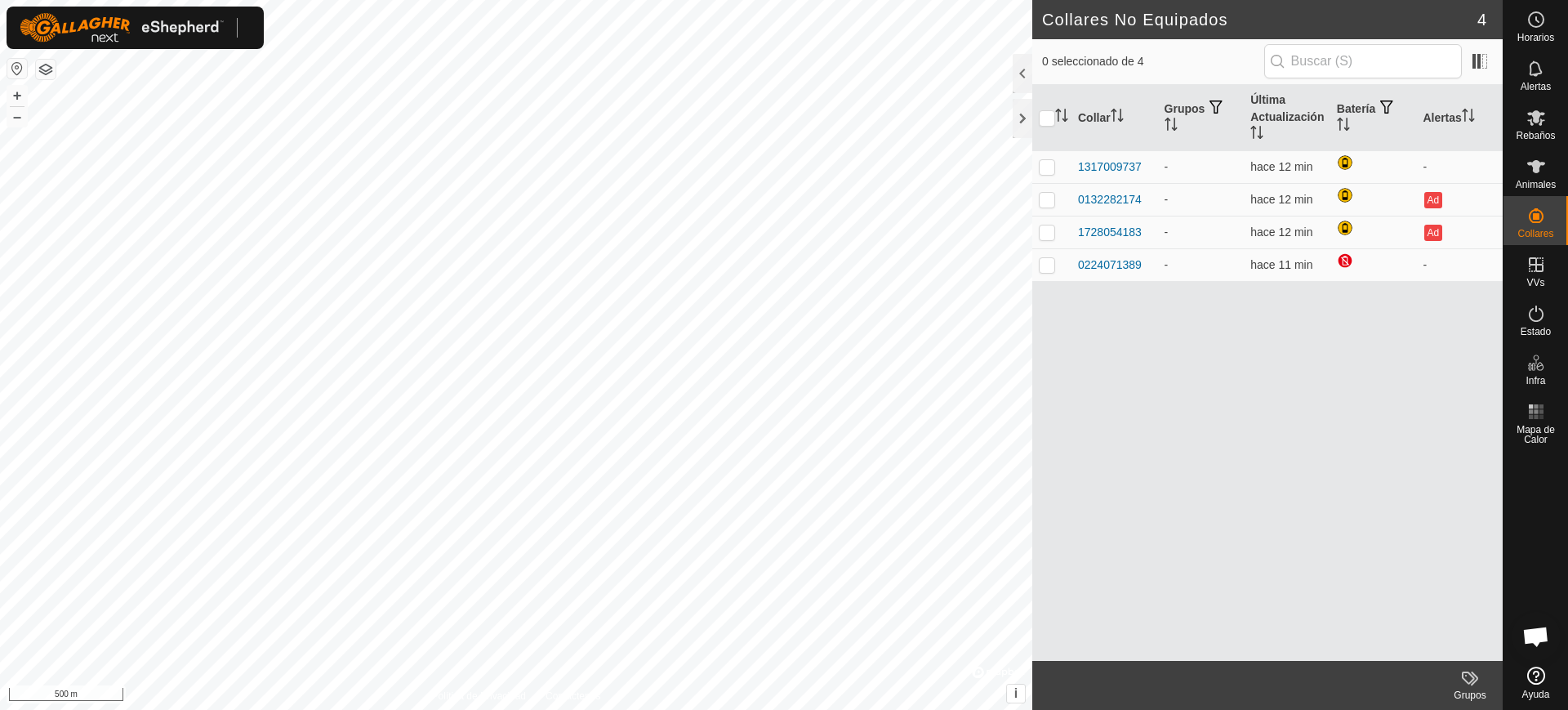
scroll to position [1301, 0]
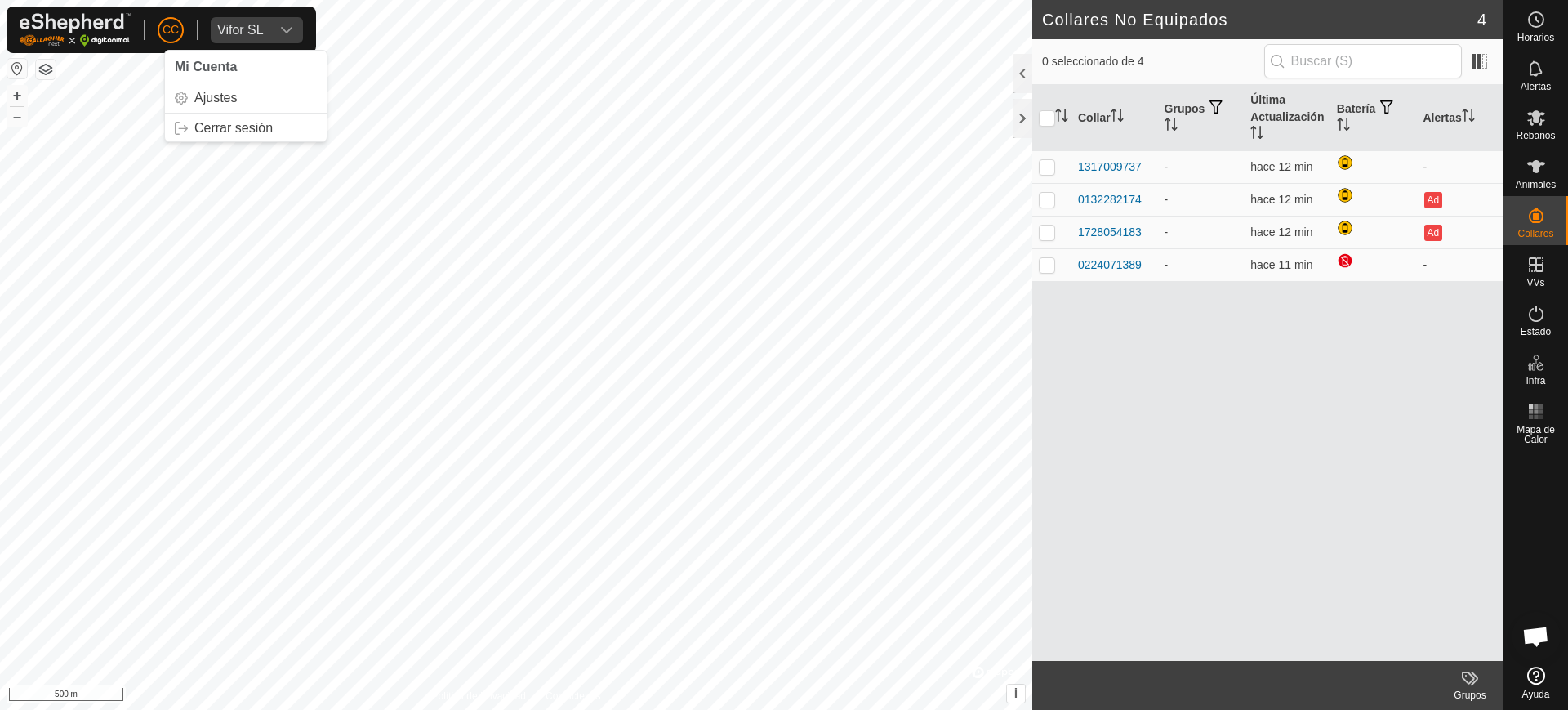
click at [172, 23] on span "CC" at bounding box center [170, 30] width 16 height 17
click at [253, 126] on link "Cerrar sesión" at bounding box center [245, 128] width 161 height 26
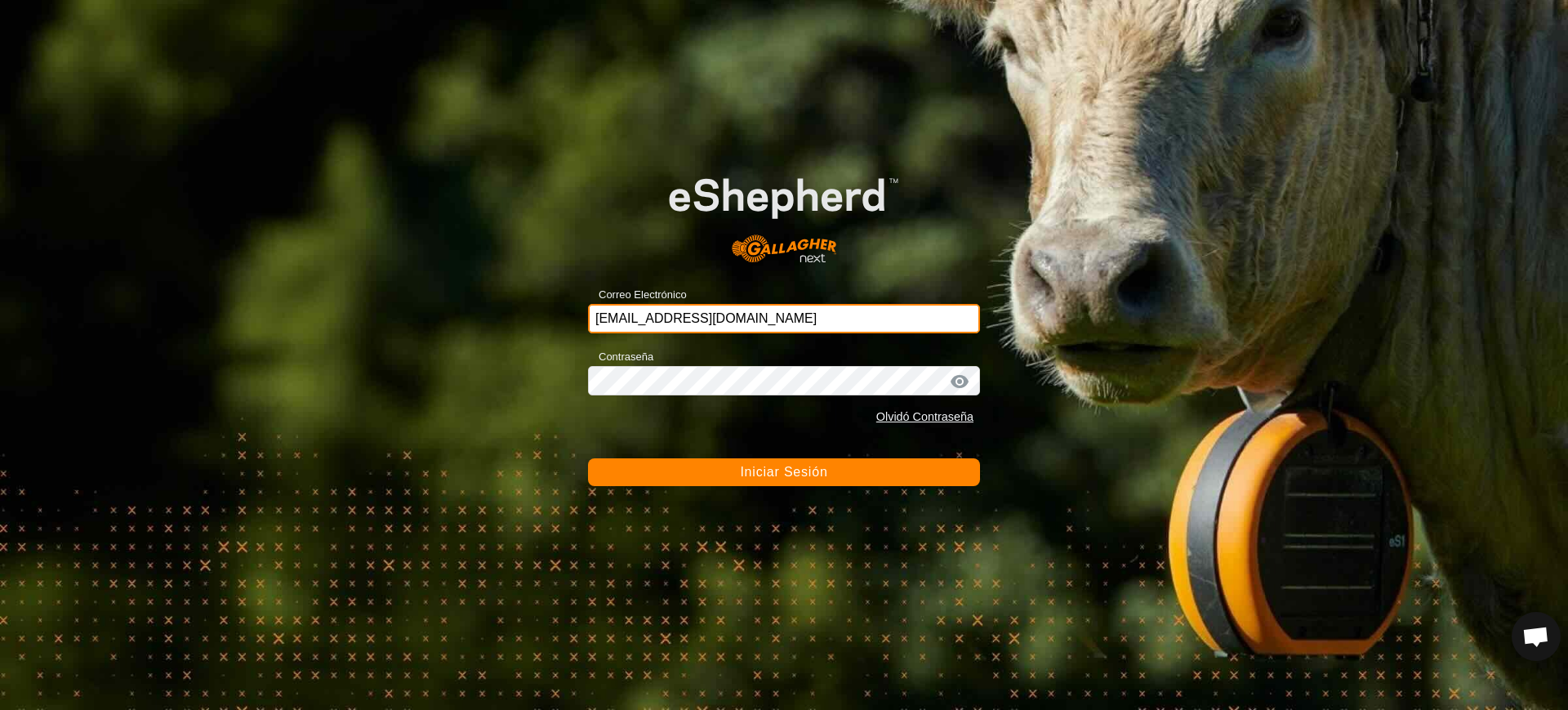
drag, startPoint x: 787, startPoint y: 317, endPoint x: 401, endPoint y: 275, distance: 388.3
click at [462, 290] on div "Correo Electrónico ccallejero@digitanimal.com Contraseña Olvidó Contraseña Inic…" at bounding box center [784, 355] width 1568 height 710
type input "viforsldysf@correoganadero.es"
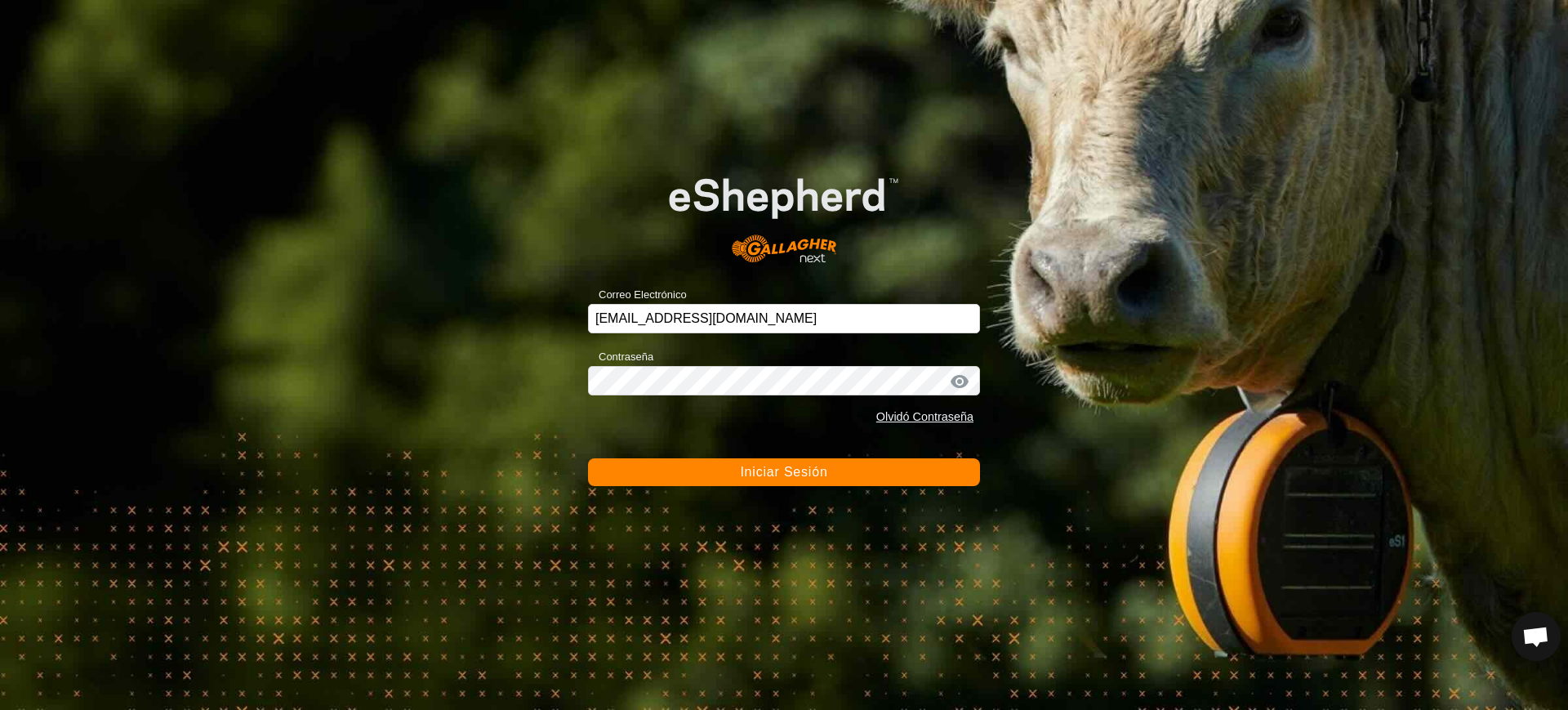
drag, startPoint x: 824, startPoint y: 485, endPoint x: 824, endPoint y: 469, distance: 16.0
click at [824, 484] on button "Iniciar Sesión" at bounding box center [784, 472] width 392 height 27
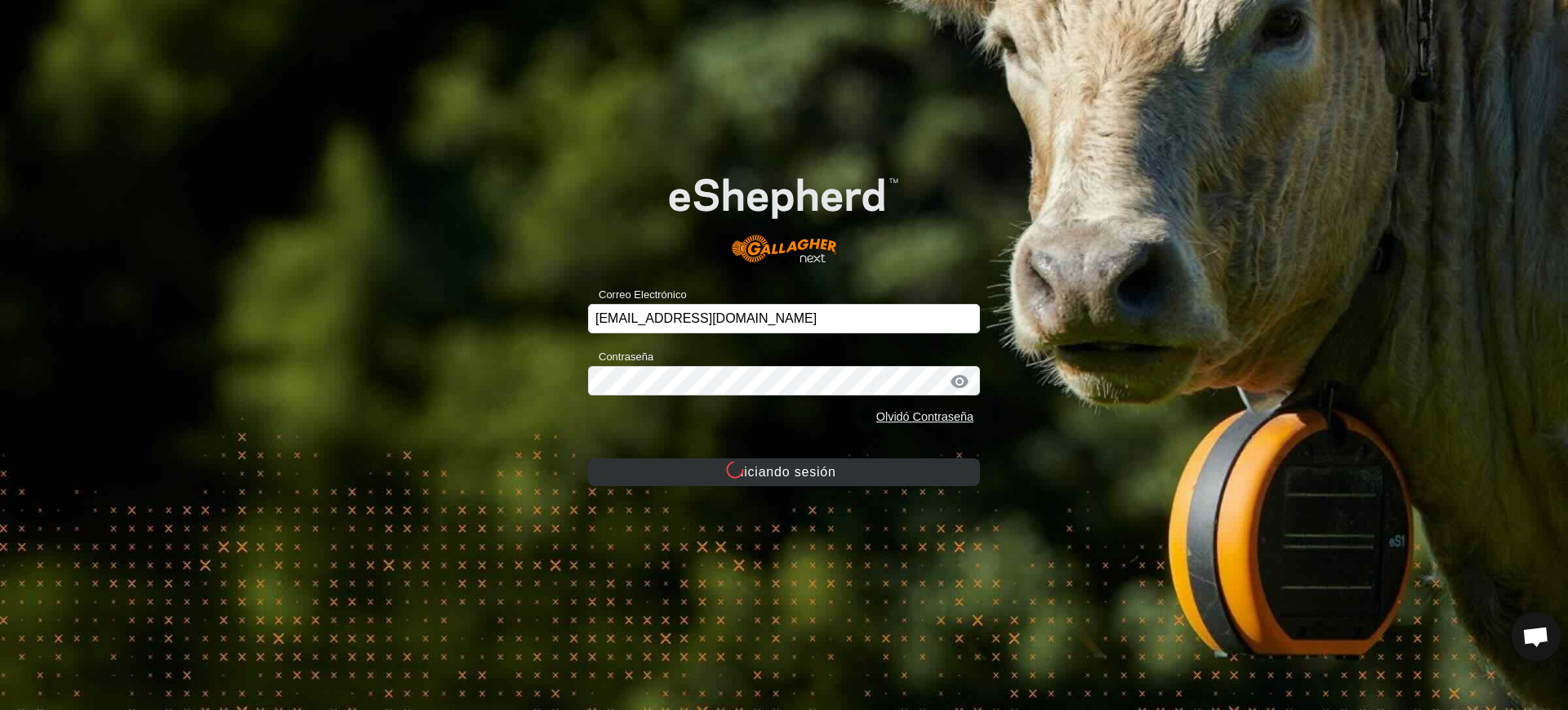
click at [823, 463] on button "Iniciando sesión" at bounding box center [784, 472] width 392 height 27
